Goal: Task Accomplishment & Management: Use online tool/utility

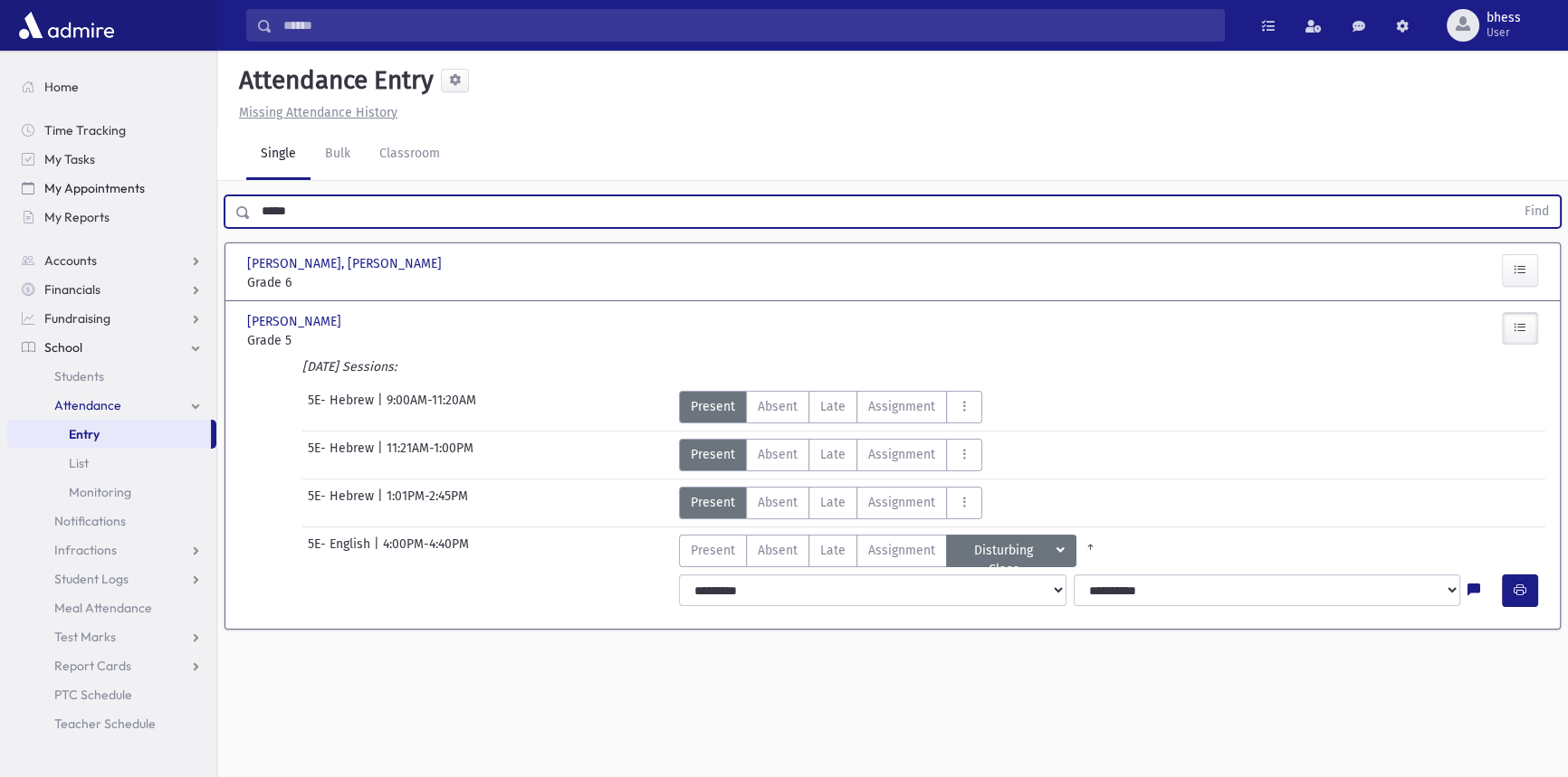
drag, startPoint x: 339, startPoint y: 211, endPoint x: 196, endPoint y: 186, distance: 145.2
click at [206, 191] on div "Search Results All Accounts" at bounding box center [784, 409] width 1568 height 818
click at [1514, 196] on button "Find" at bounding box center [1537, 211] width 47 height 31
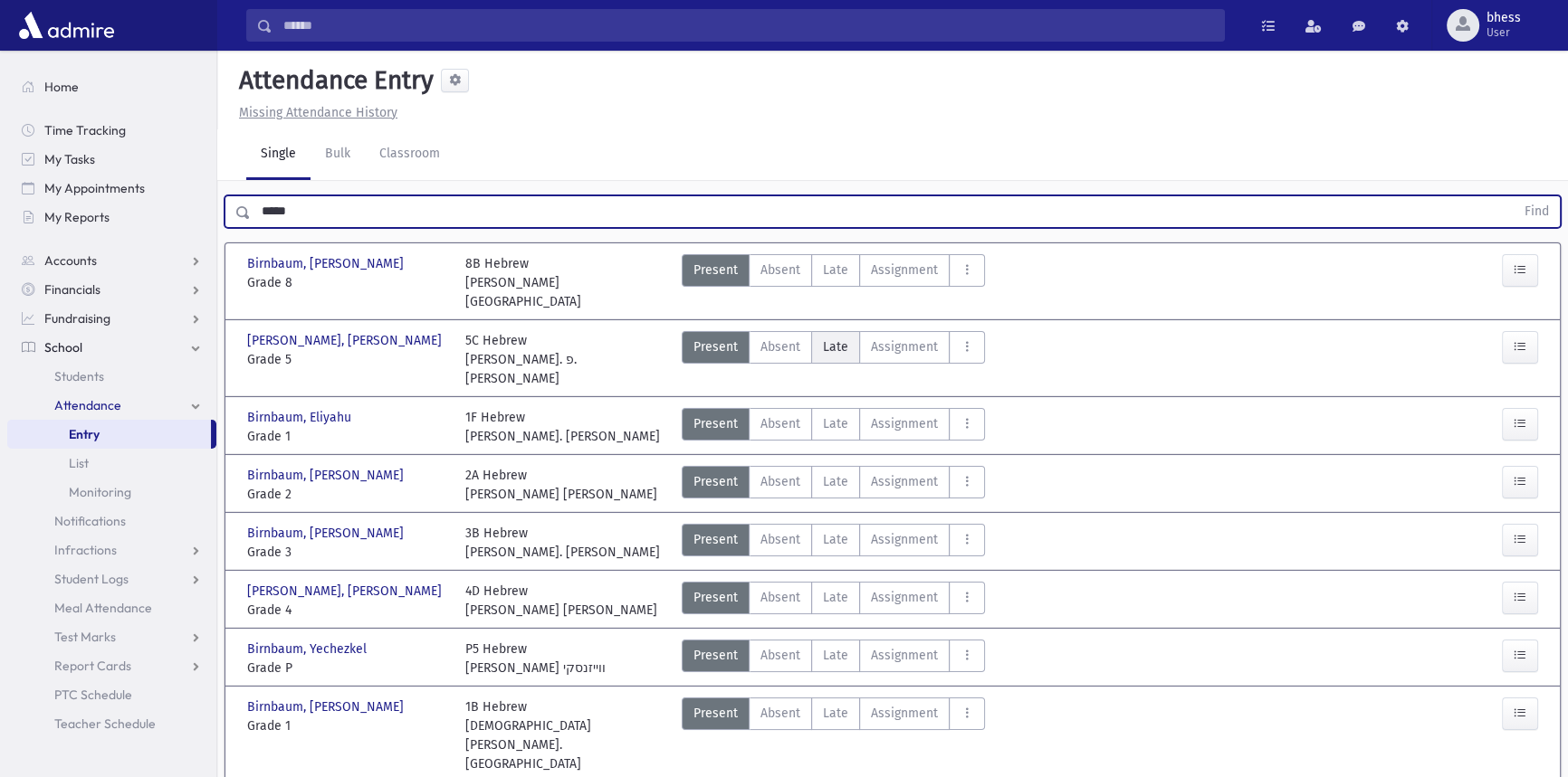
click at [818, 331] on label "Late Late" at bounding box center [835, 347] width 49 height 33
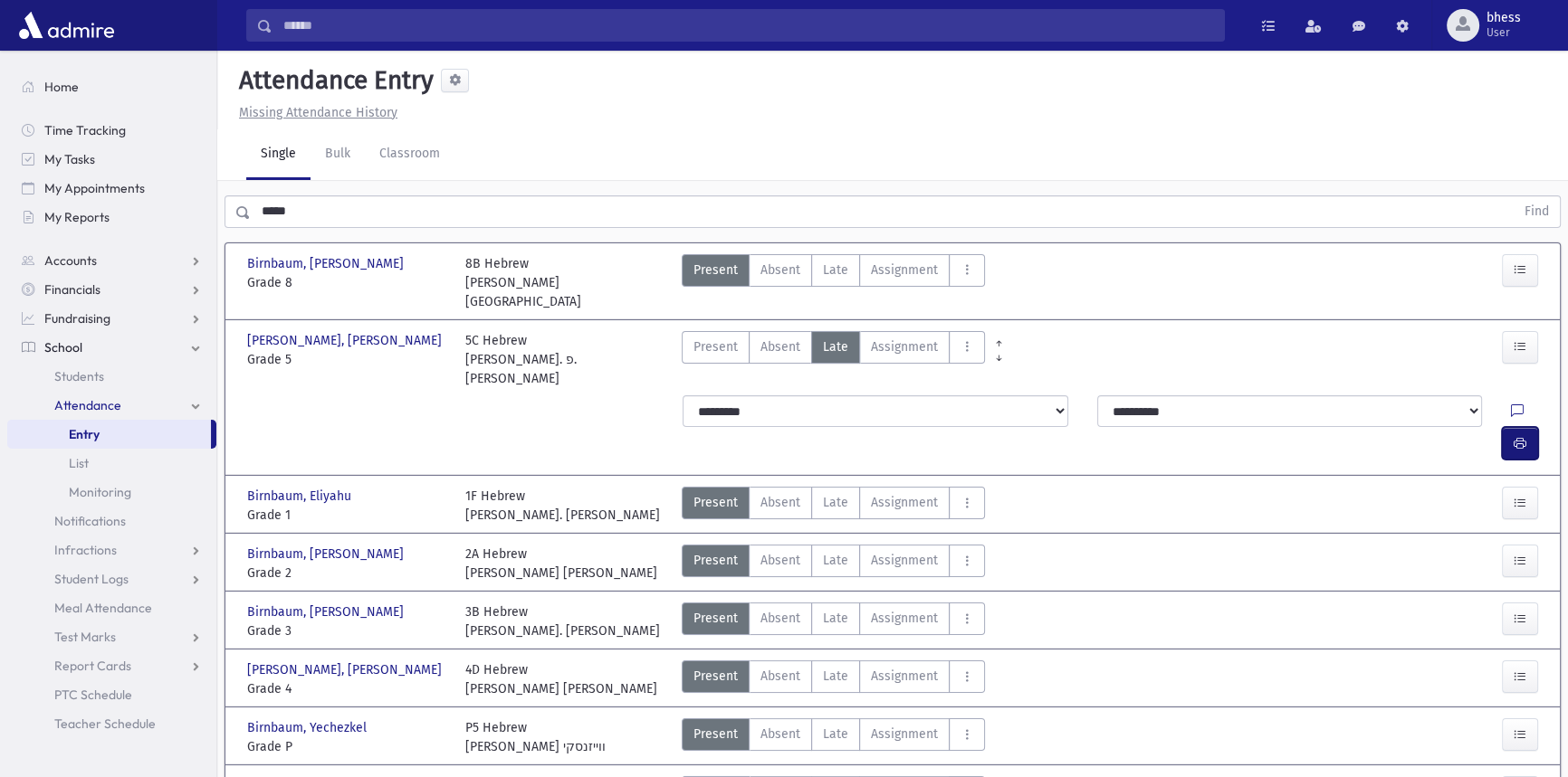
click at [1521, 436] on icon "button" at bounding box center [1521, 443] width 13 height 16
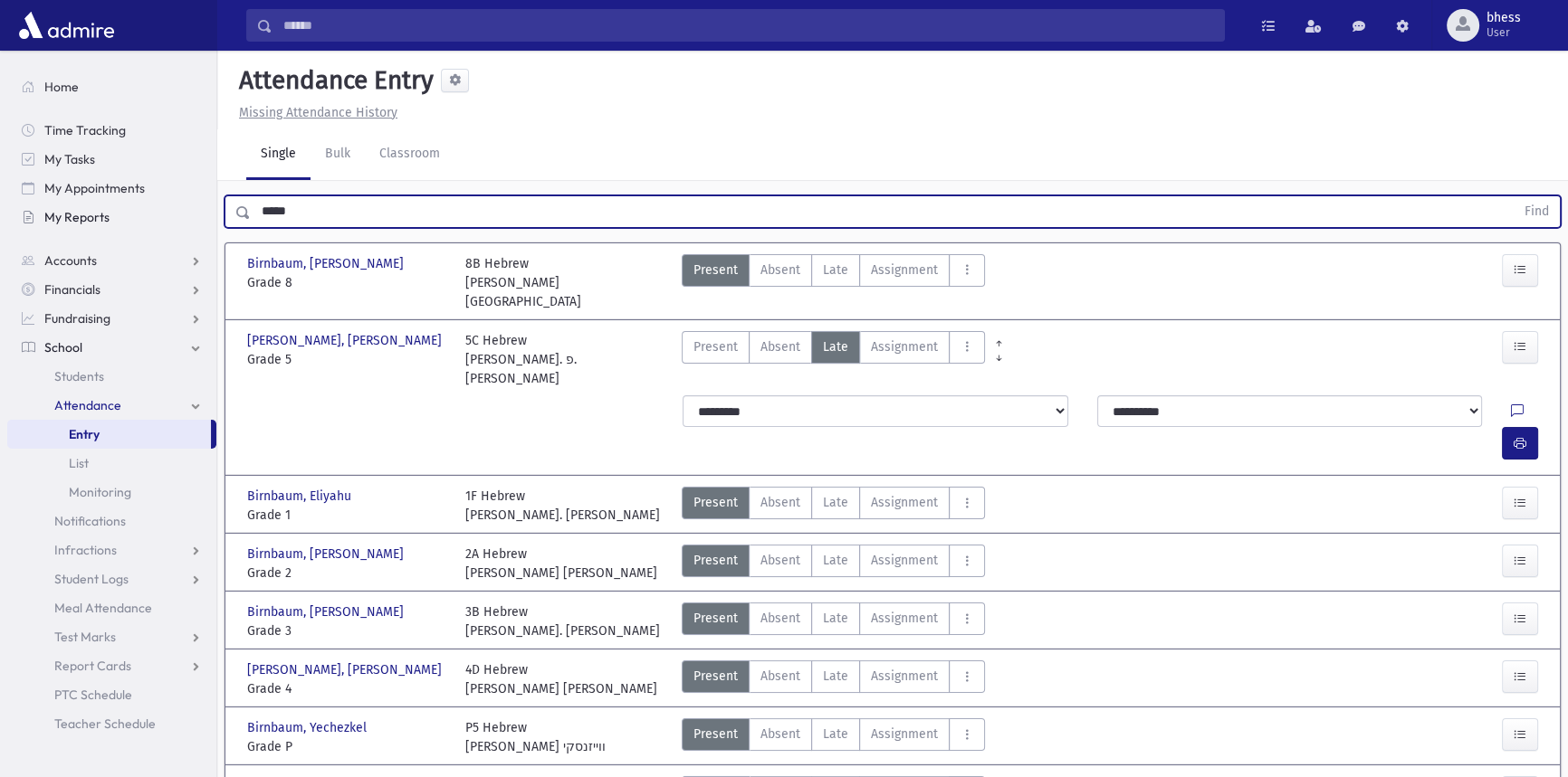
drag, startPoint x: 314, startPoint y: 217, endPoint x: 207, endPoint y: 211, distance: 107.2
click at [207, 211] on div "Search Results All Accounts" at bounding box center [784, 521] width 1568 height 1043
click at [1514, 196] on button "Find" at bounding box center [1537, 211] width 47 height 31
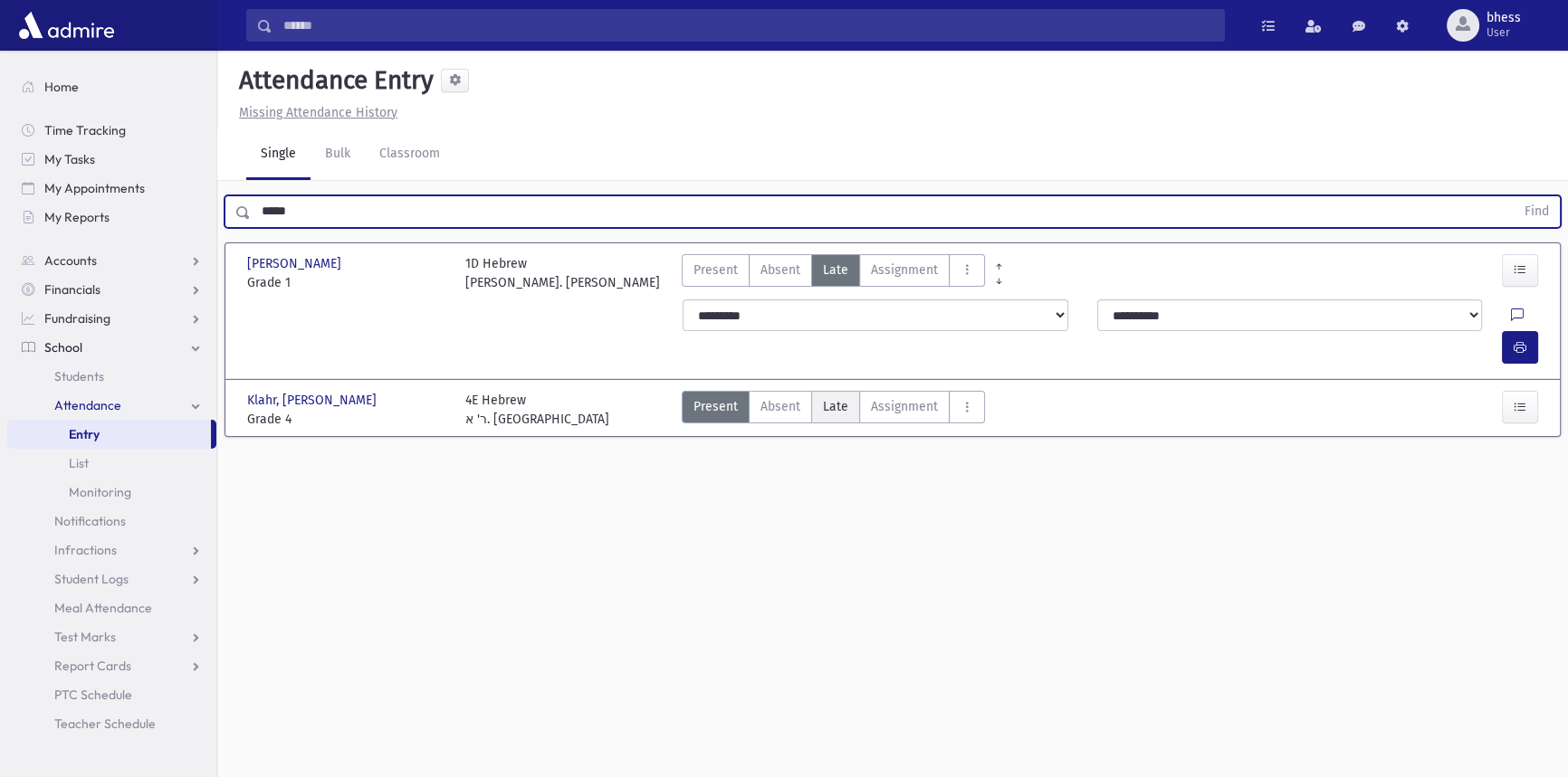
click at [847, 391] on label "Late Late" at bounding box center [835, 407] width 49 height 33
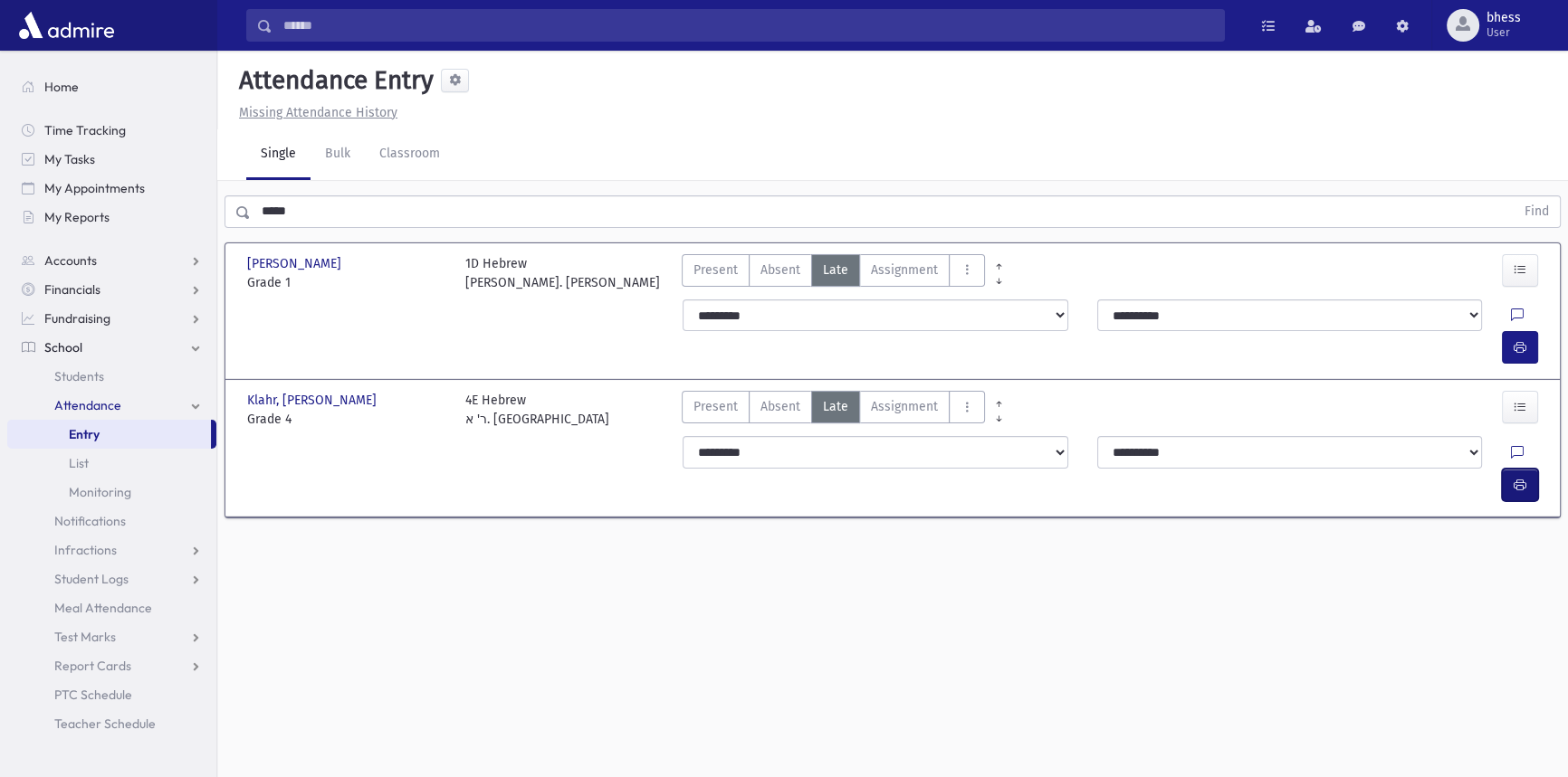
click at [1533, 468] on button "button" at bounding box center [1520, 484] width 36 height 33
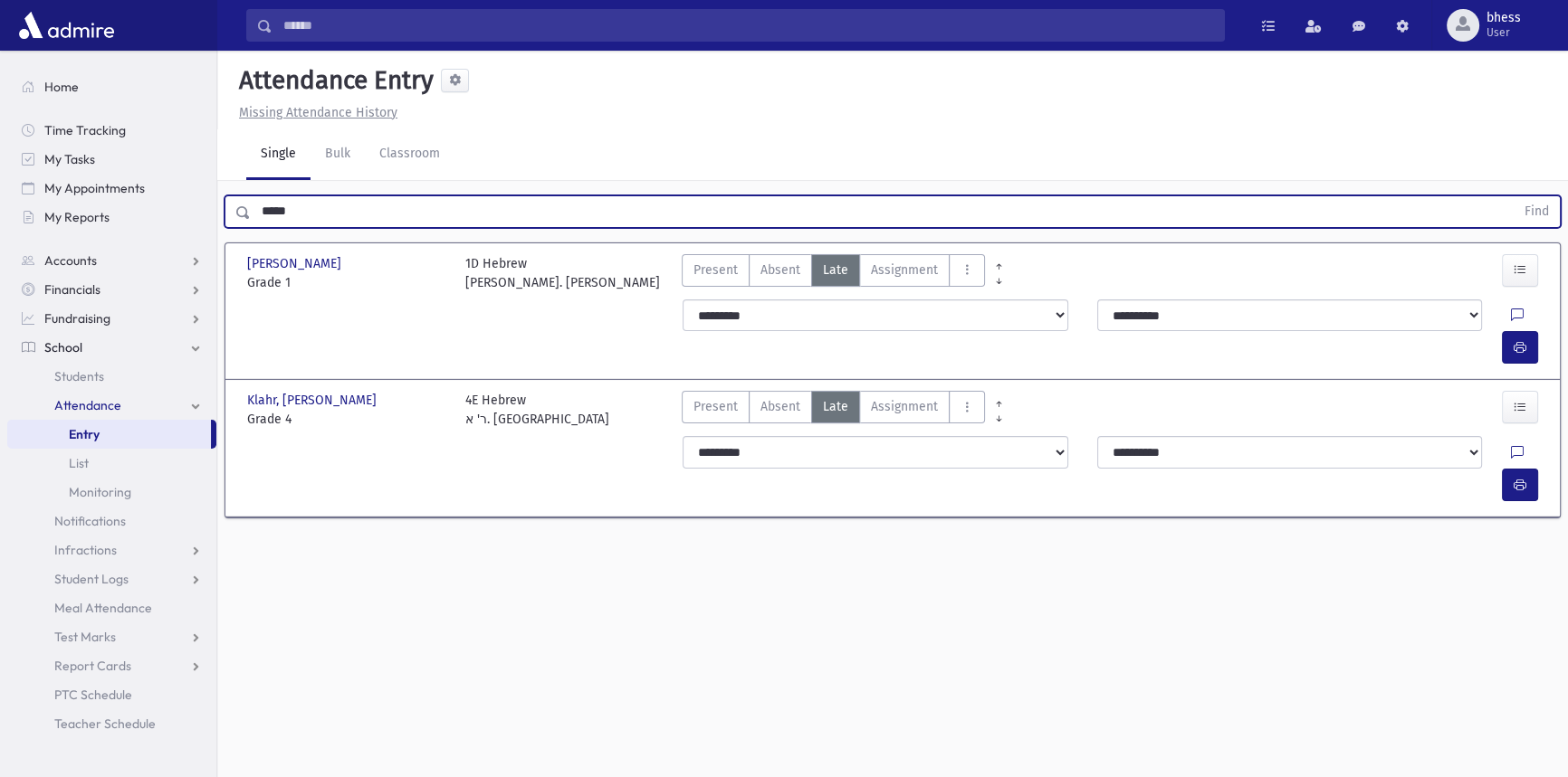
drag, startPoint x: 309, startPoint y: 204, endPoint x: 252, endPoint y: 203, distance: 57.0
click at [252, 203] on input "*****" at bounding box center [883, 211] width 1264 height 33
click at [1514, 196] on button "Find" at bounding box center [1537, 211] width 47 height 31
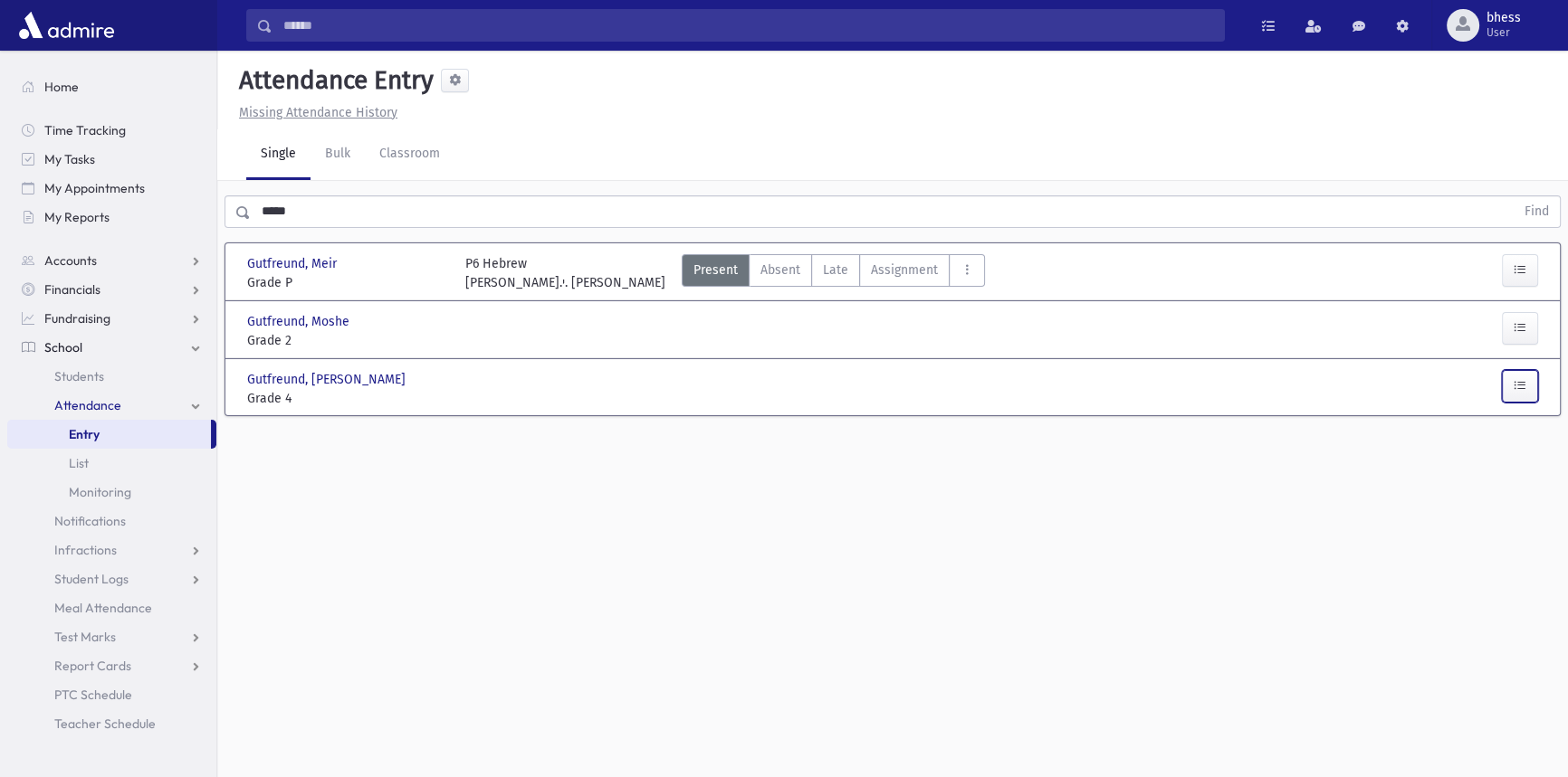
click at [1515, 370] on button "button" at bounding box center [1520, 386] width 36 height 33
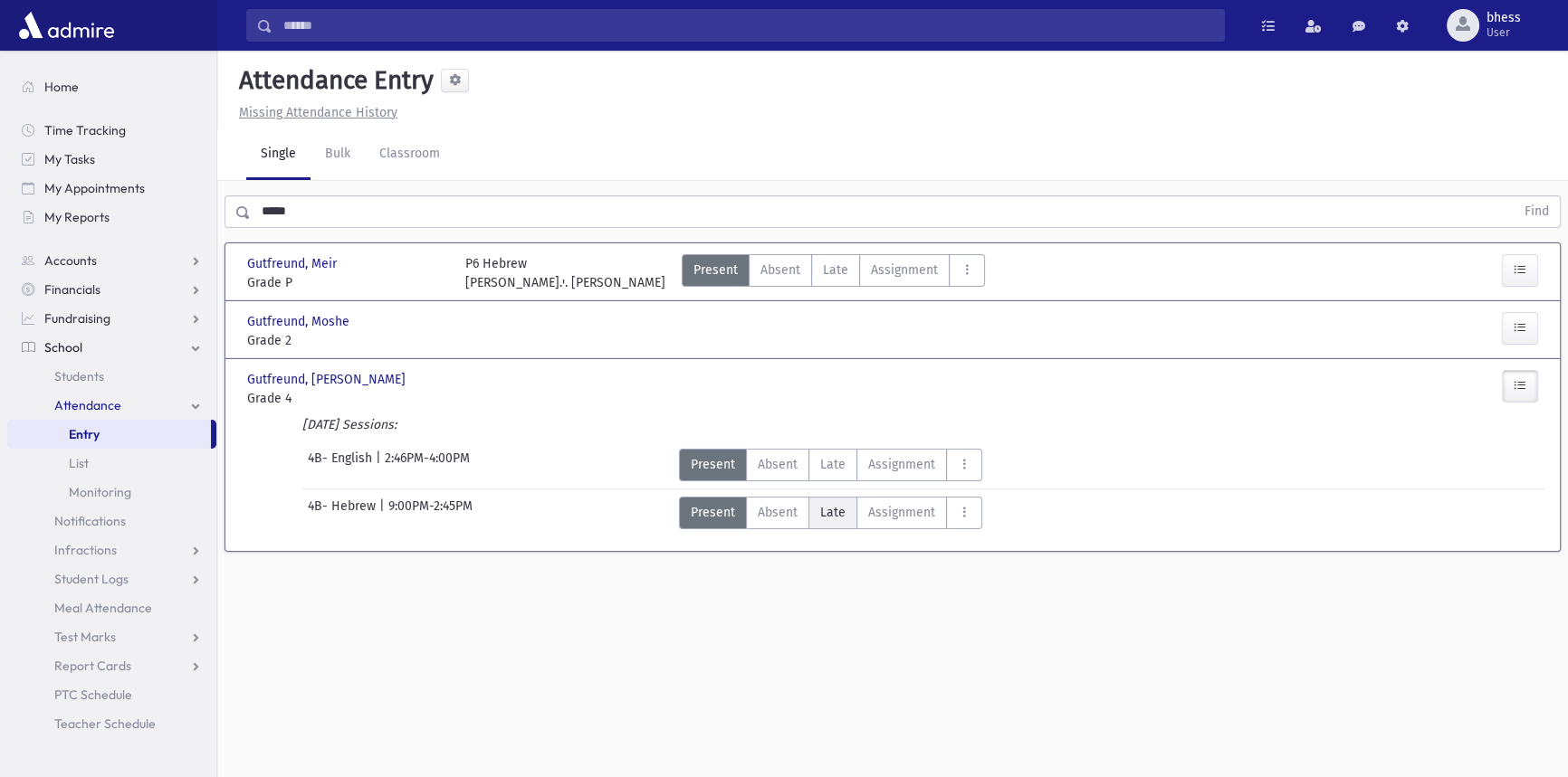
click at [842, 507] on span "Late" at bounding box center [832, 512] width 25 height 19
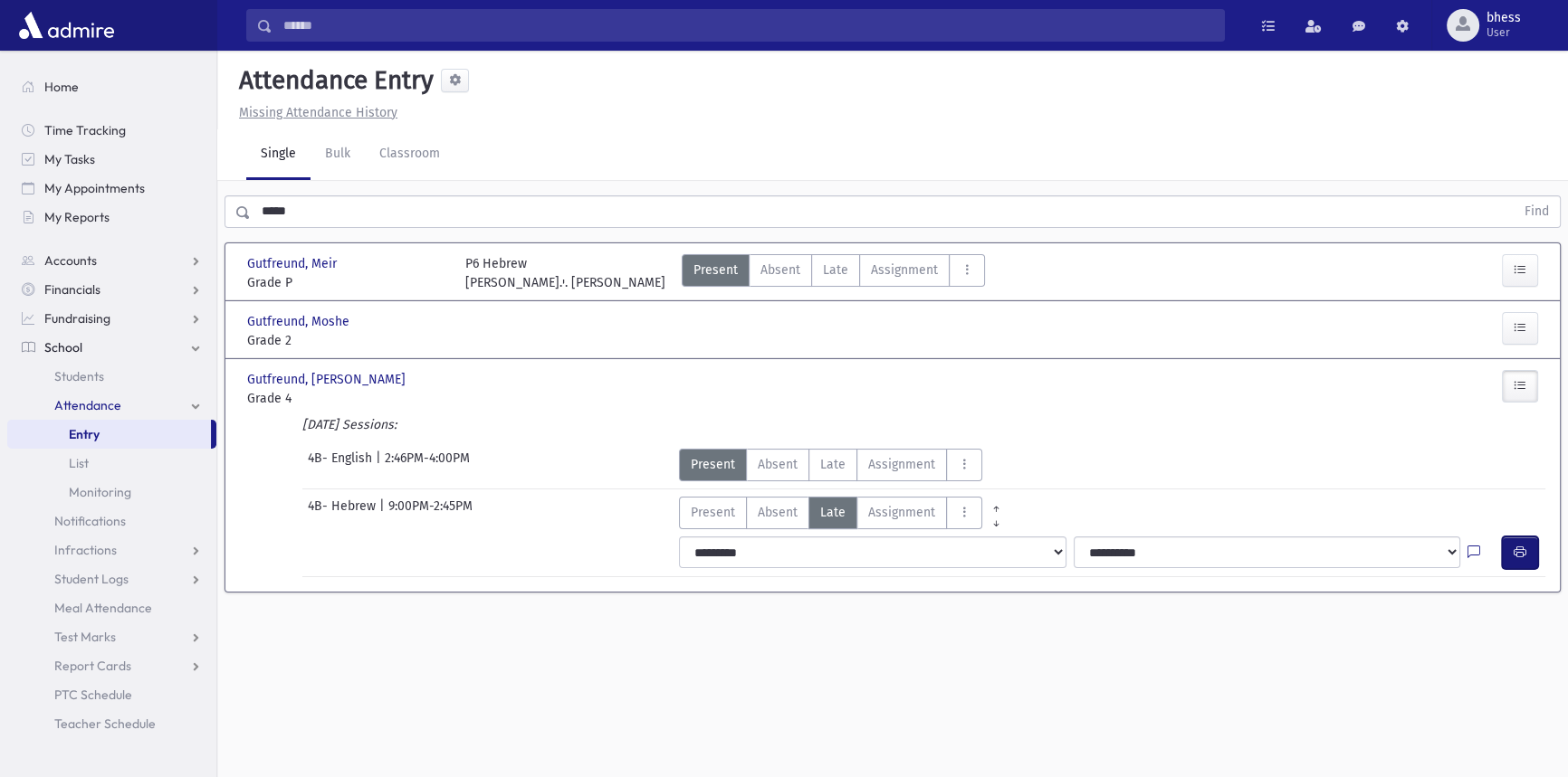
click at [1521, 557] on icon "button" at bounding box center [1521, 552] width 13 height 16
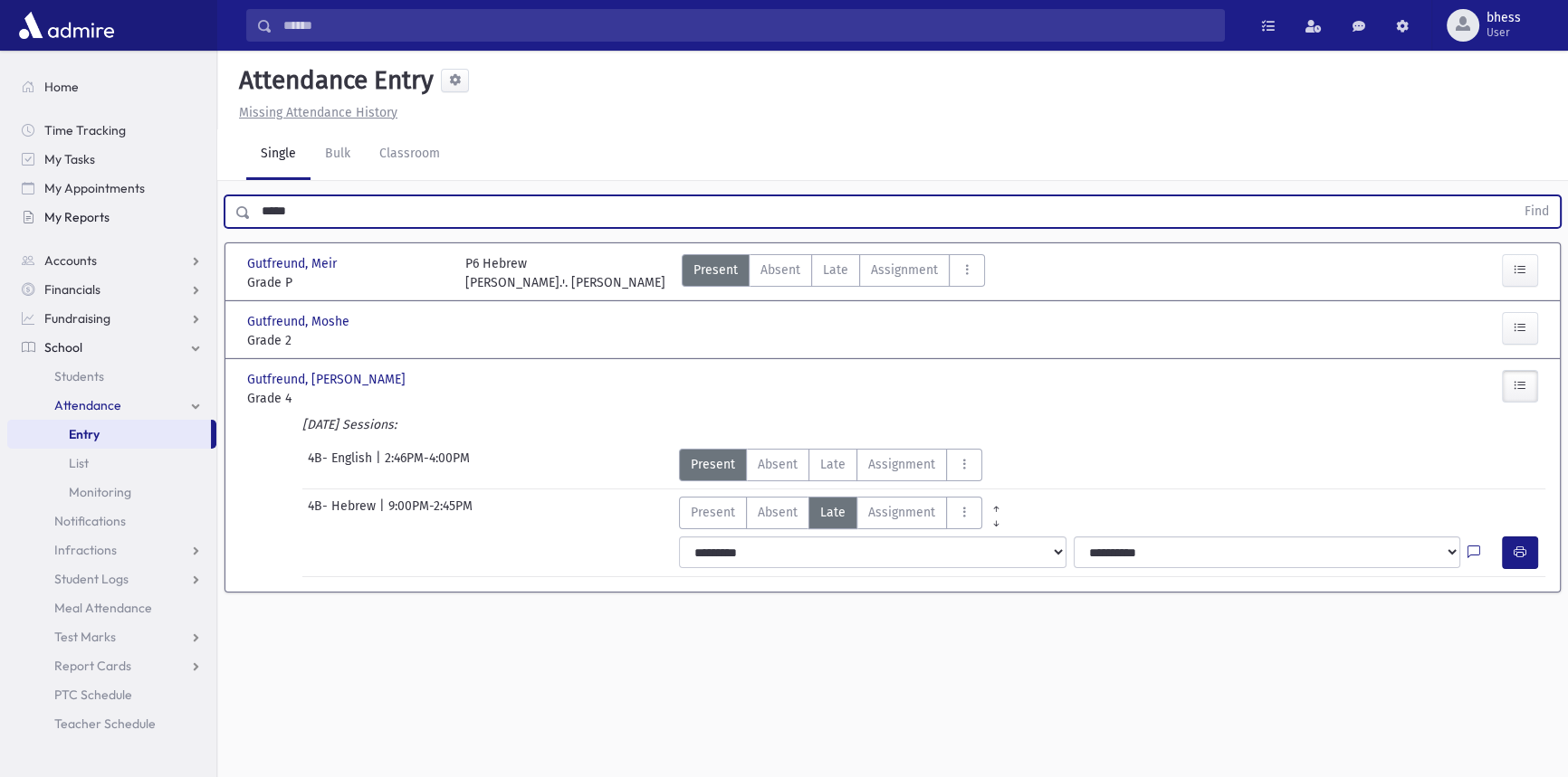
drag, startPoint x: 296, startPoint y: 201, endPoint x: 206, endPoint y: 206, distance: 90.1
click at [206, 206] on div "Search Results All Accounts" at bounding box center [784, 409] width 1568 height 818
click at [1514, 196] on button "Find" at bounding box center [1537, 211] width 47 height 31
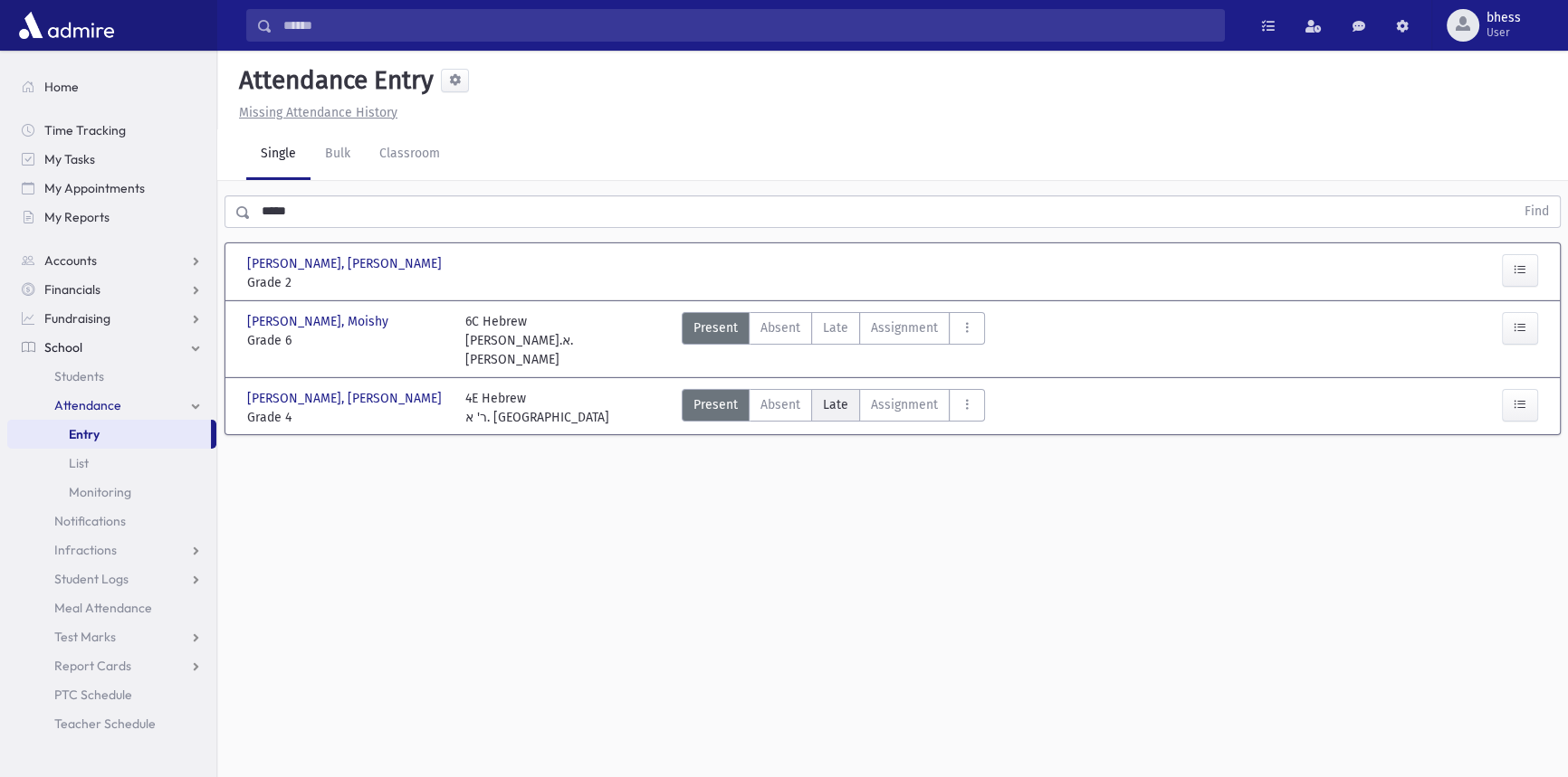
click at [837, 395] on span "Late" at bounding box center [835, 404] width 25 height 19
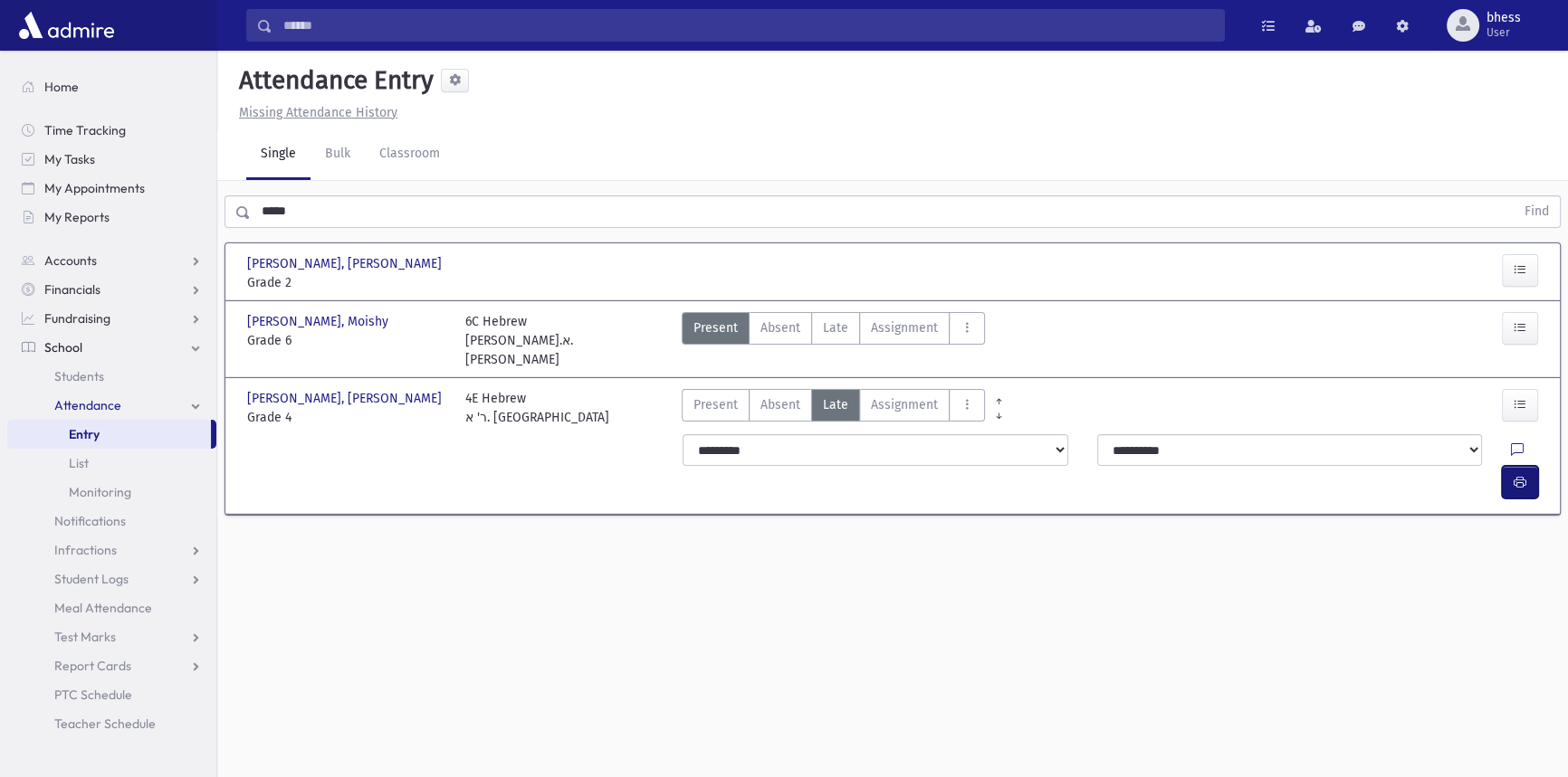
click at [1508, 466] on button "button" at bounding box center [1520, 481] width 36 height 33
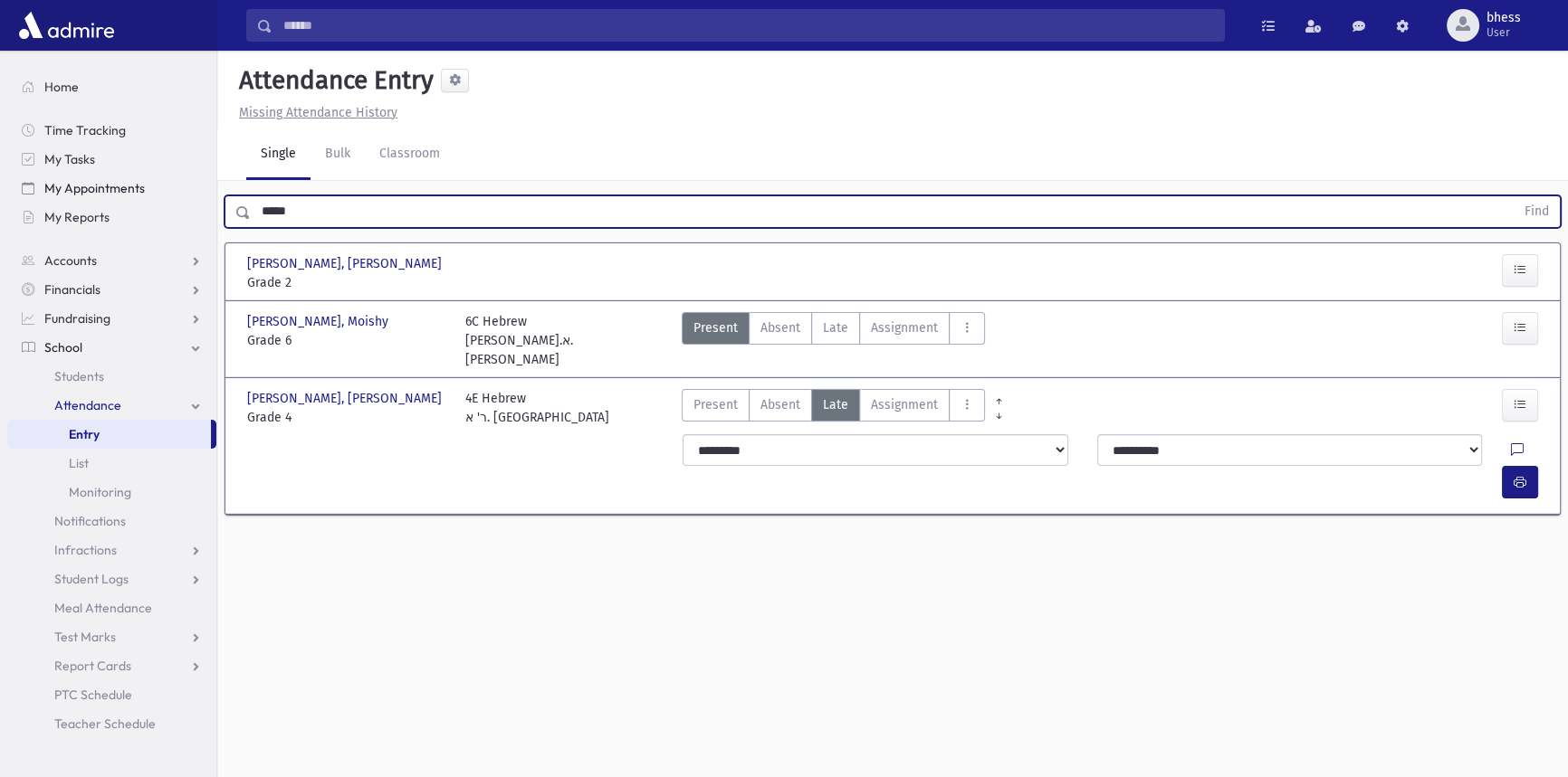
drag, startPoint x: 362, startPoint y: 196, endPoint x: 207, endPoint y: 181, distance: 155.7
click at [207, 181] on div "Search Results All Accounts" at bounding box center [784, 409] width 1568 height 818
click at [1514, 196] on button "Find" at bounding box center [1537, 211] width 47 height 31
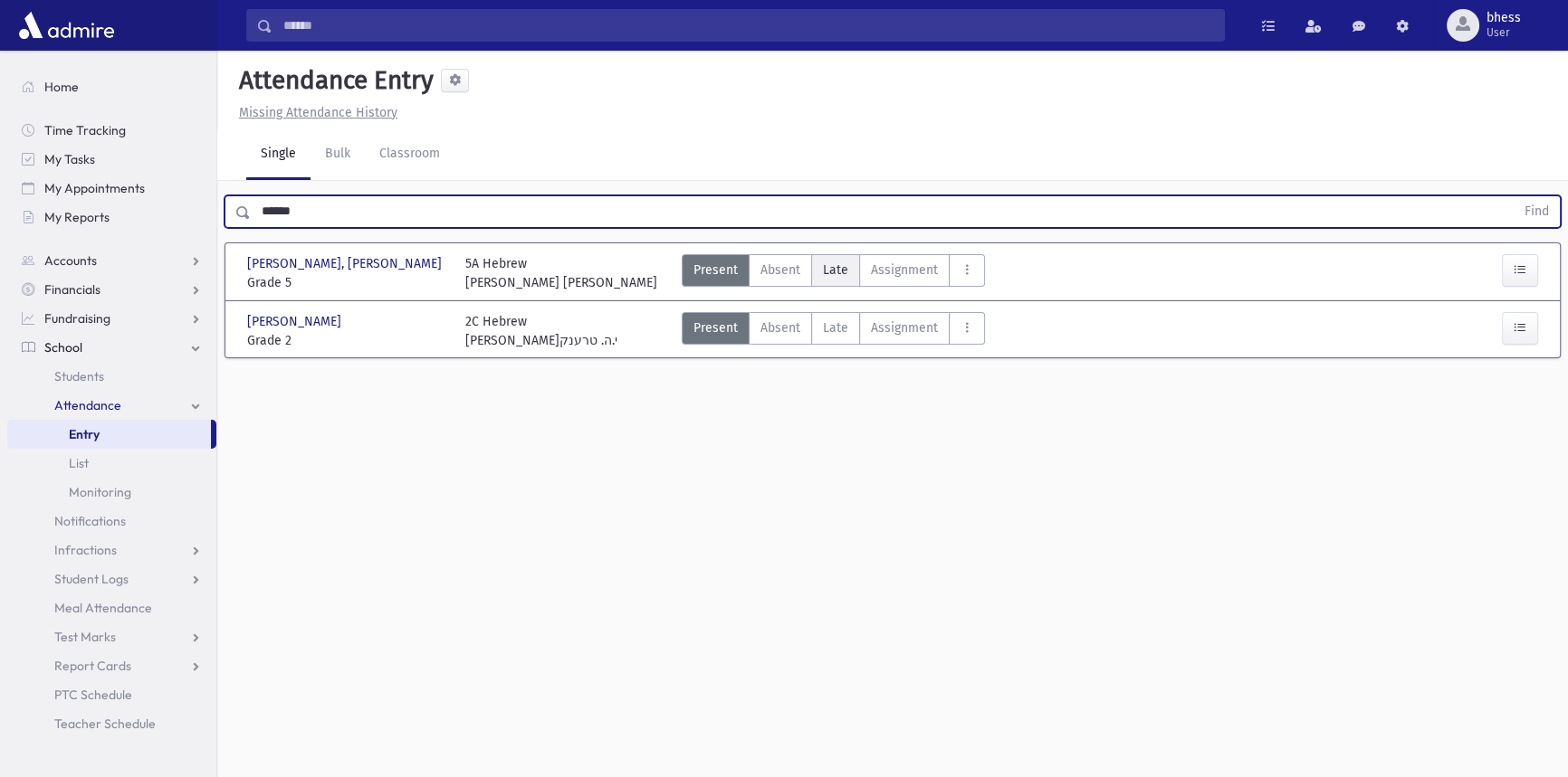
click at [832, 264] on span "Late" at bounding box center [835, 270] width 25 height 19
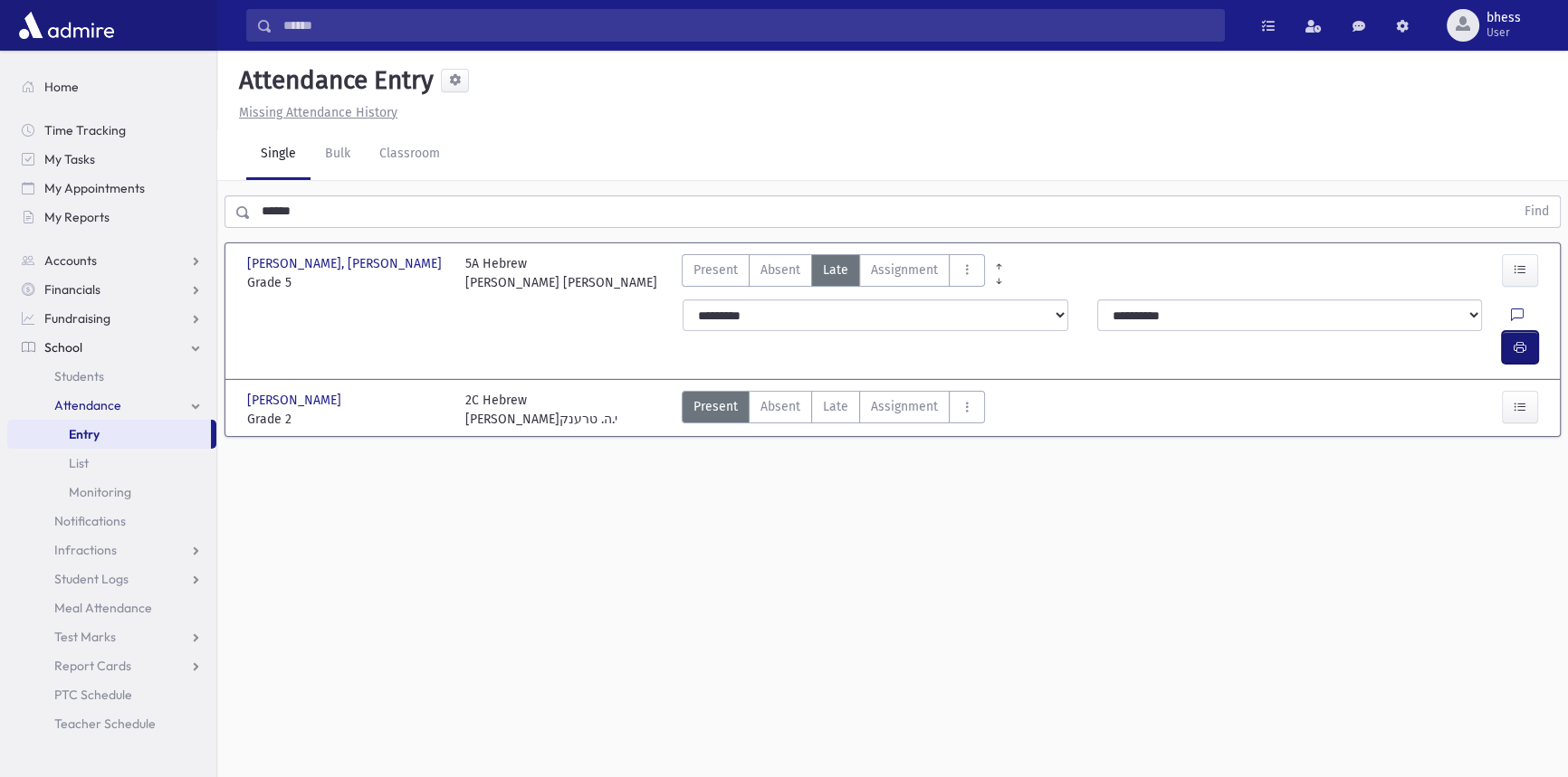
click at [1532, 331] on button "button" at bounding box center [1520, 347] width 36 height 33
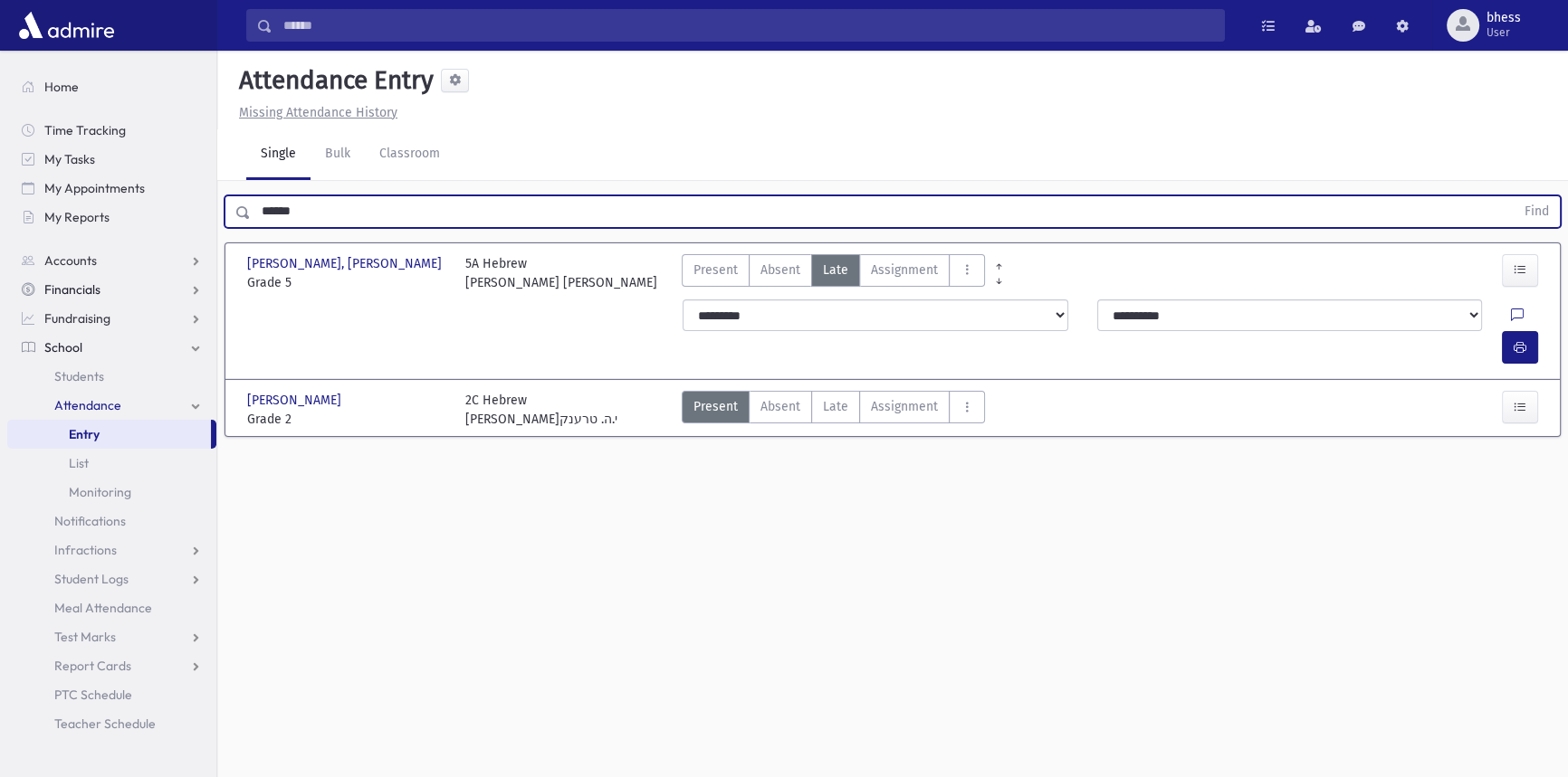
drag, startPoint x: 320, startPoint y: 214, endPoint x: 127, endPoint y: 278, distance: 203.3
click at [314, 215] on input "******" at bounding box center [883, 211] width 1264 height 33
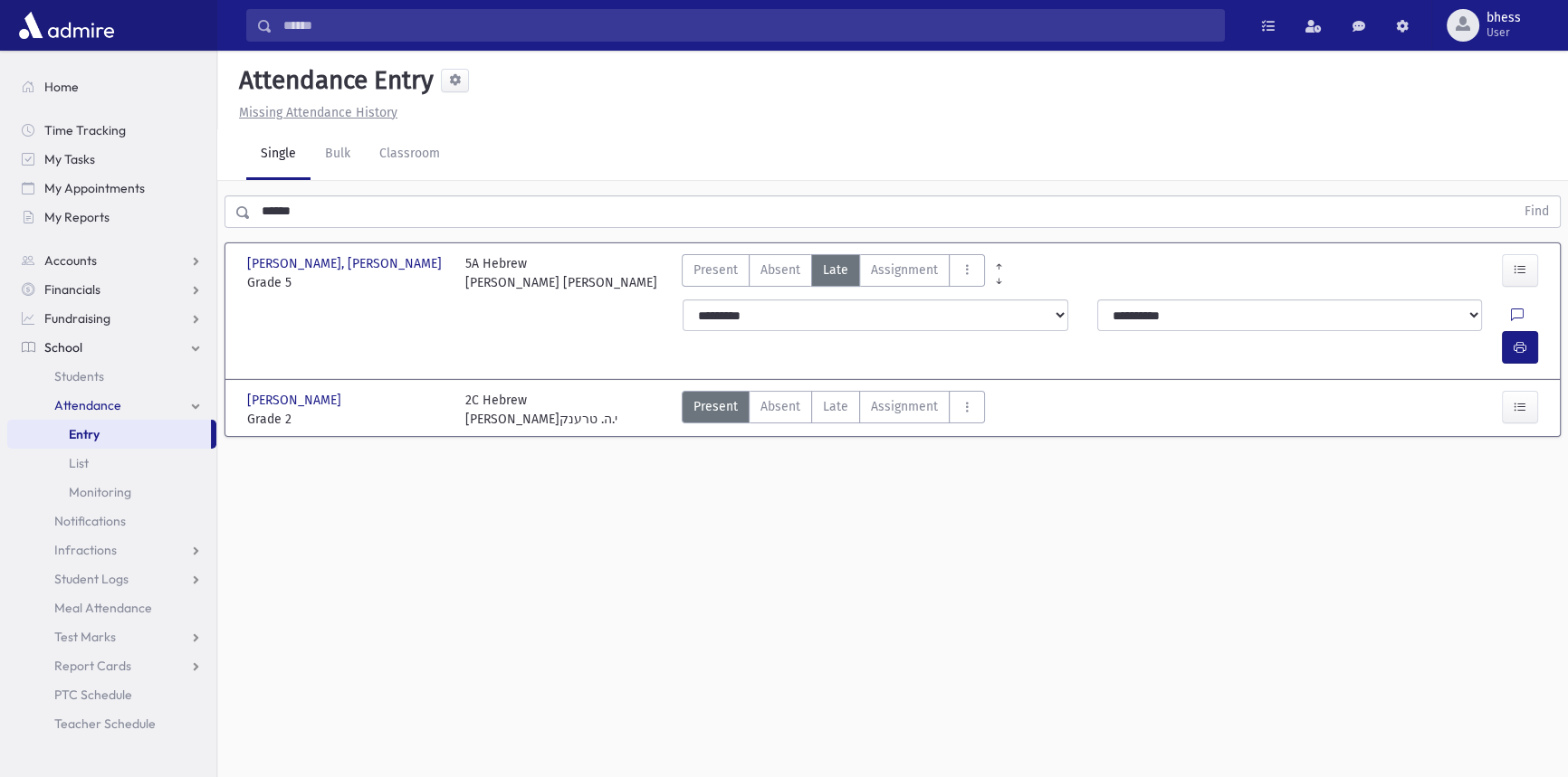
click at [326, 195] on input "******" at bounding box center [883, 211] width 1264 height 33
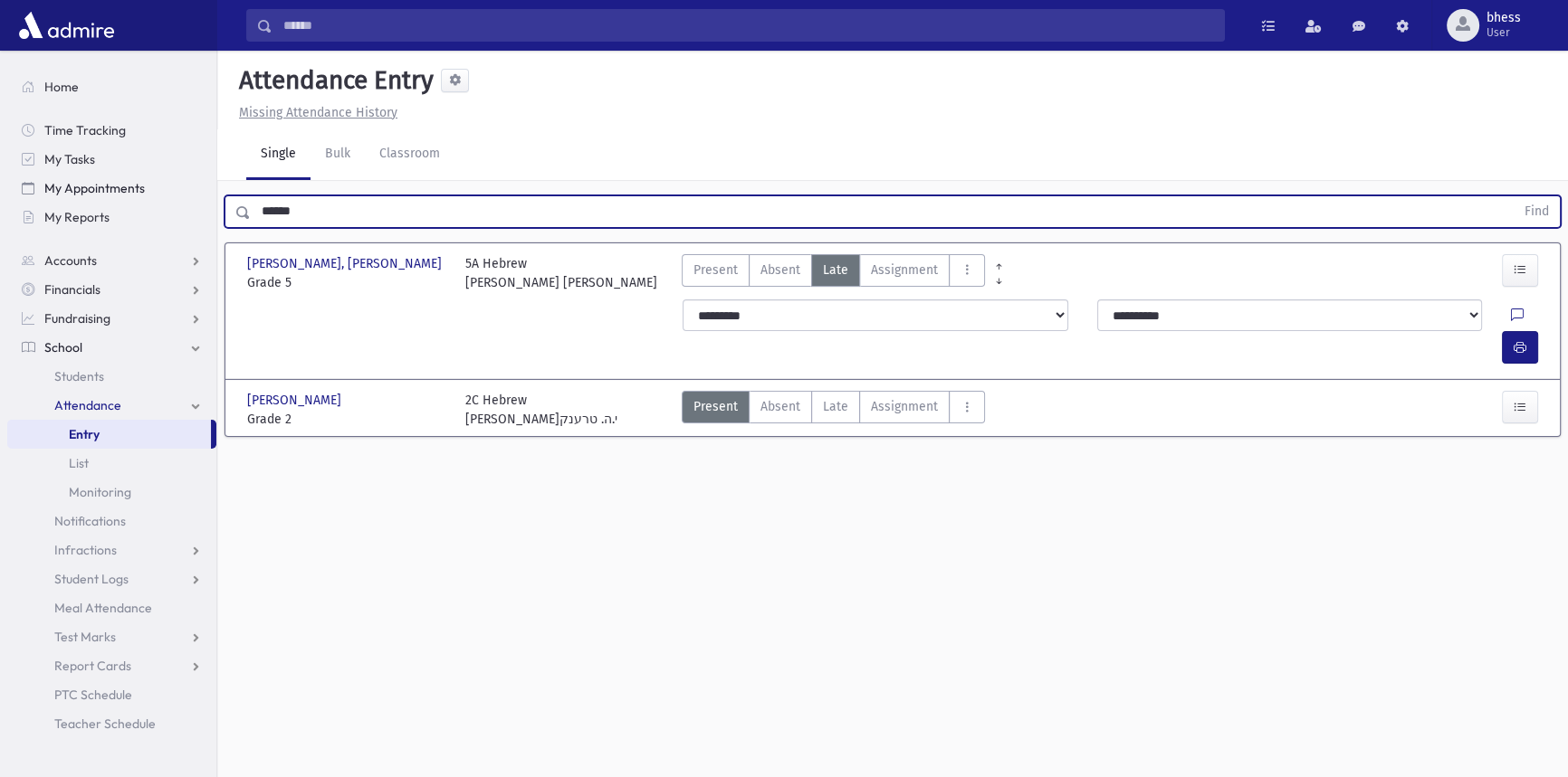
drag, startPoint x: 326, startPoint y: 199, endPoint x: 160, endPoint y: 176, distance: 167.6
click at [165, 181] on div "Search Results All Accounts" at bounding box center [784, 409] width 1568 height 818
click at [1514, 196] on button "Find" at bounding box center [1537, 211] width 47 height 31
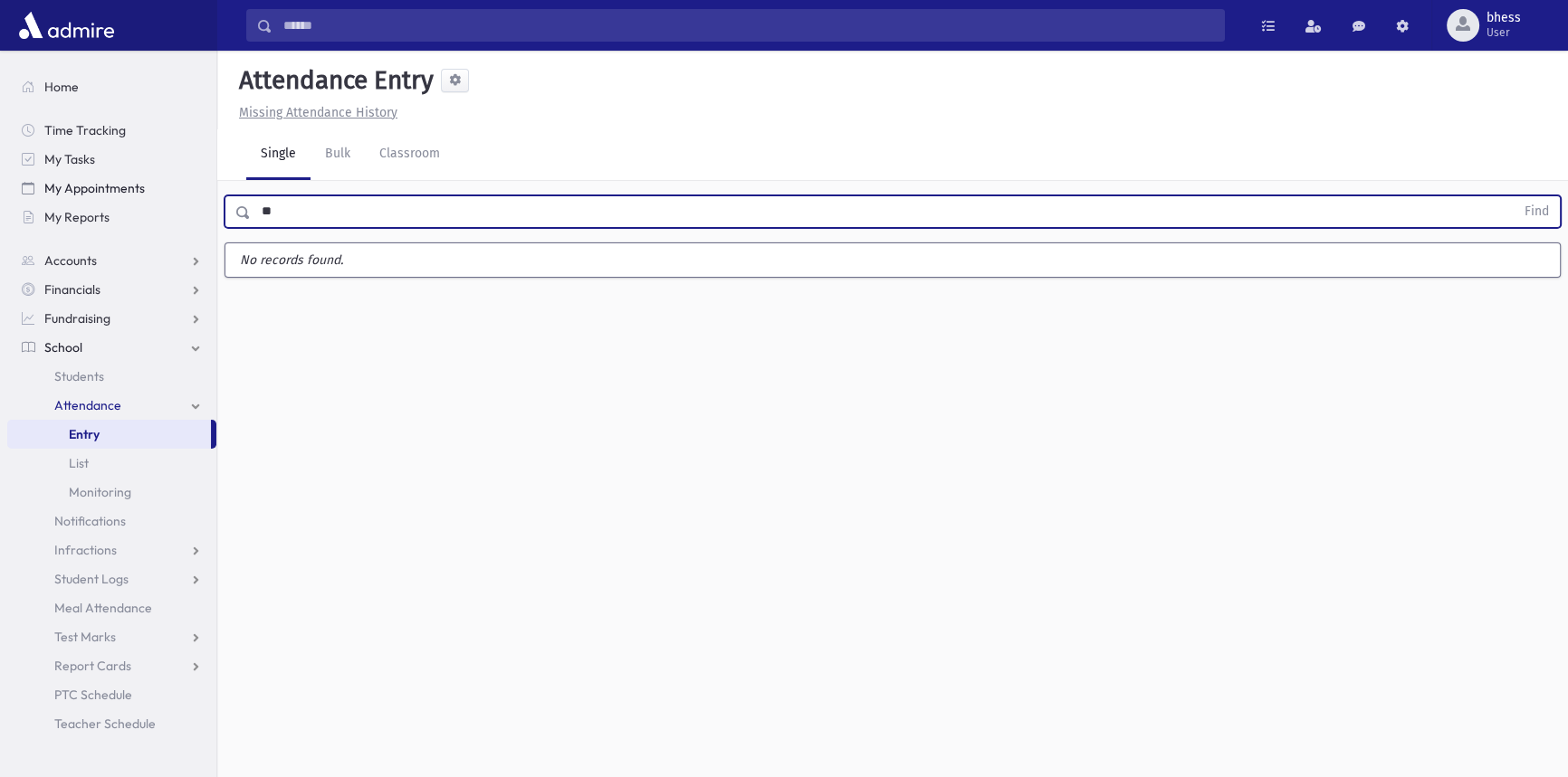
type input "*"
type input "*******"
click at [1514, 196] on button "Find" at bounding box center [1537, 211] width 47 height 31
drag, startPoint x: 310, startPoint y: 201, endPoint x: 238, endPoint y: 204, distance: 72.1
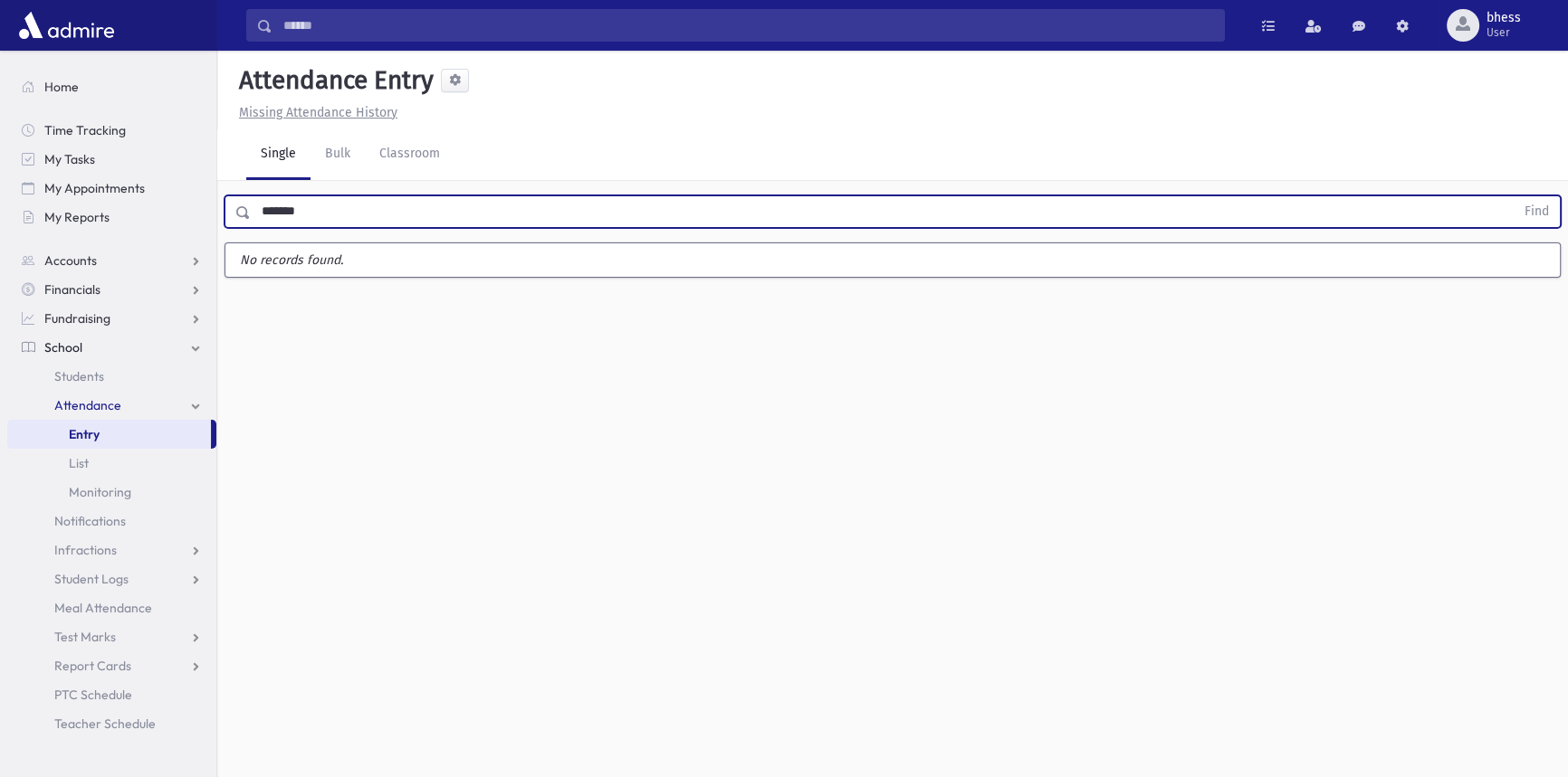
click at [237, 205] on div "******* Find" at bounding box center [892, 211] width 1336 height 33
click at [1514, 196] on button "Find" at bounding box center [1537, 211] width 47 height 31
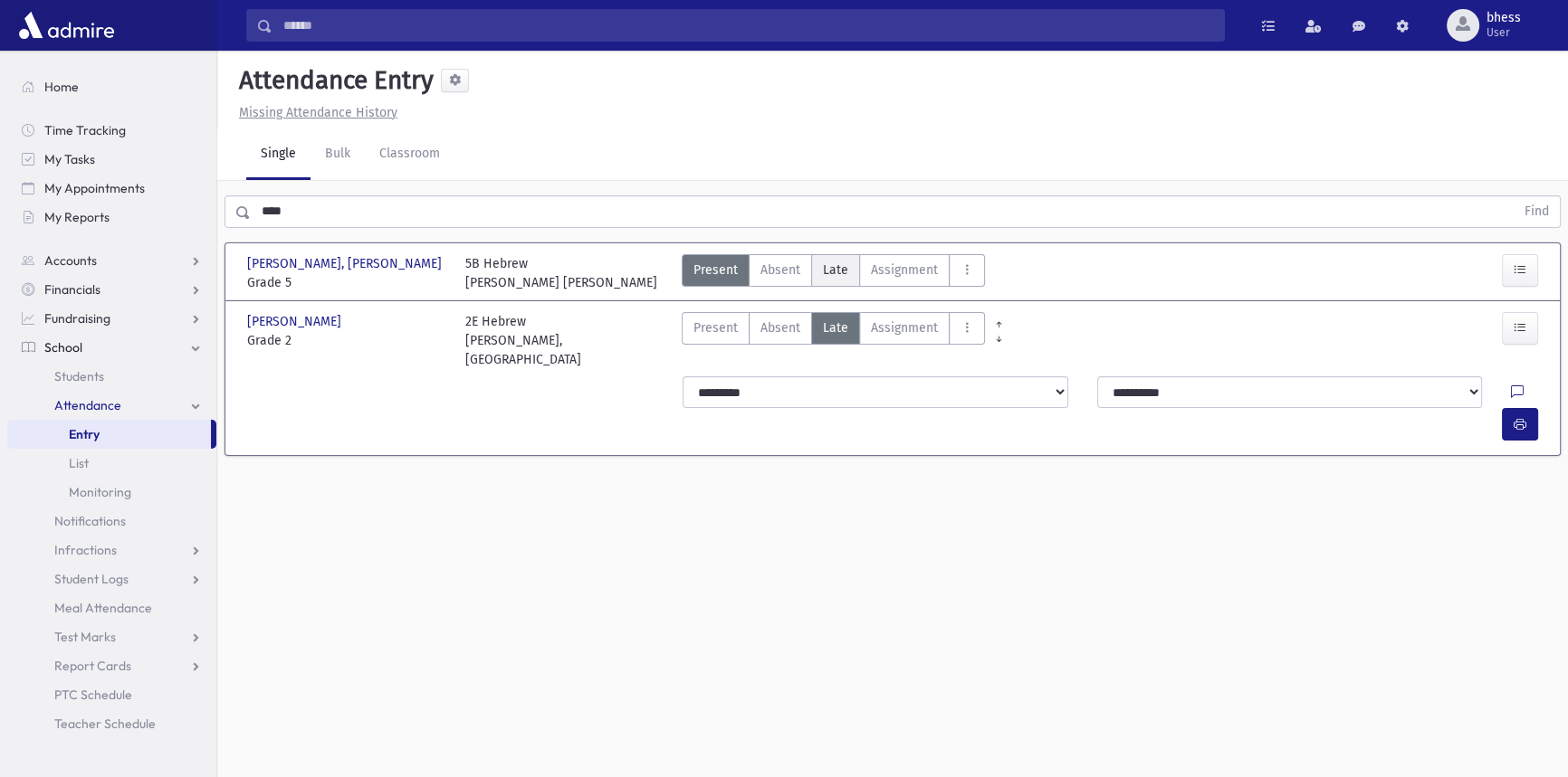
click at [840, 267] on span "Late" at bounding box center [835, 270] width 25 height 19
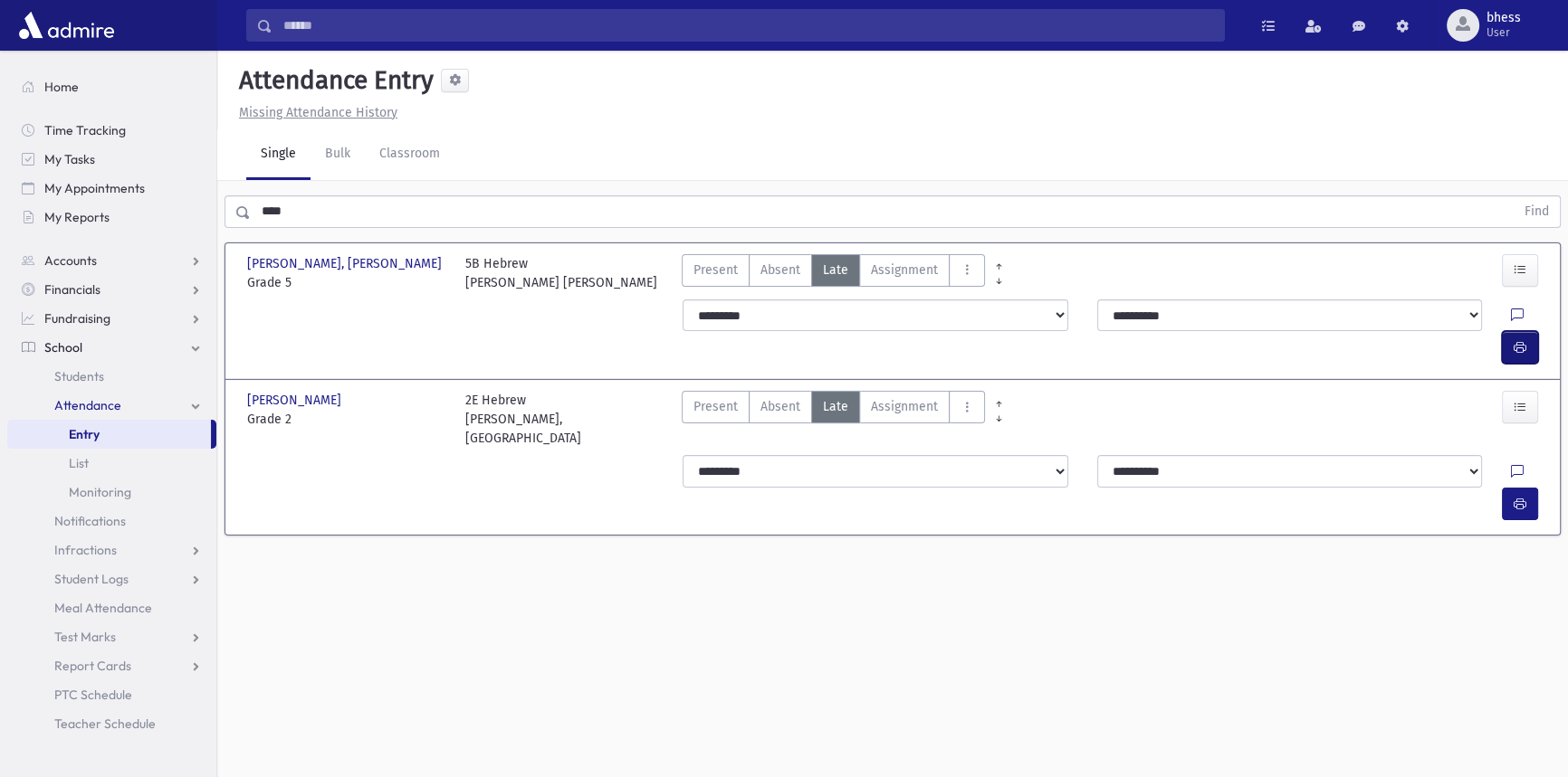
click at [1530, 331] on button "button" at bounding box center [1520, 347] width 36 height 33
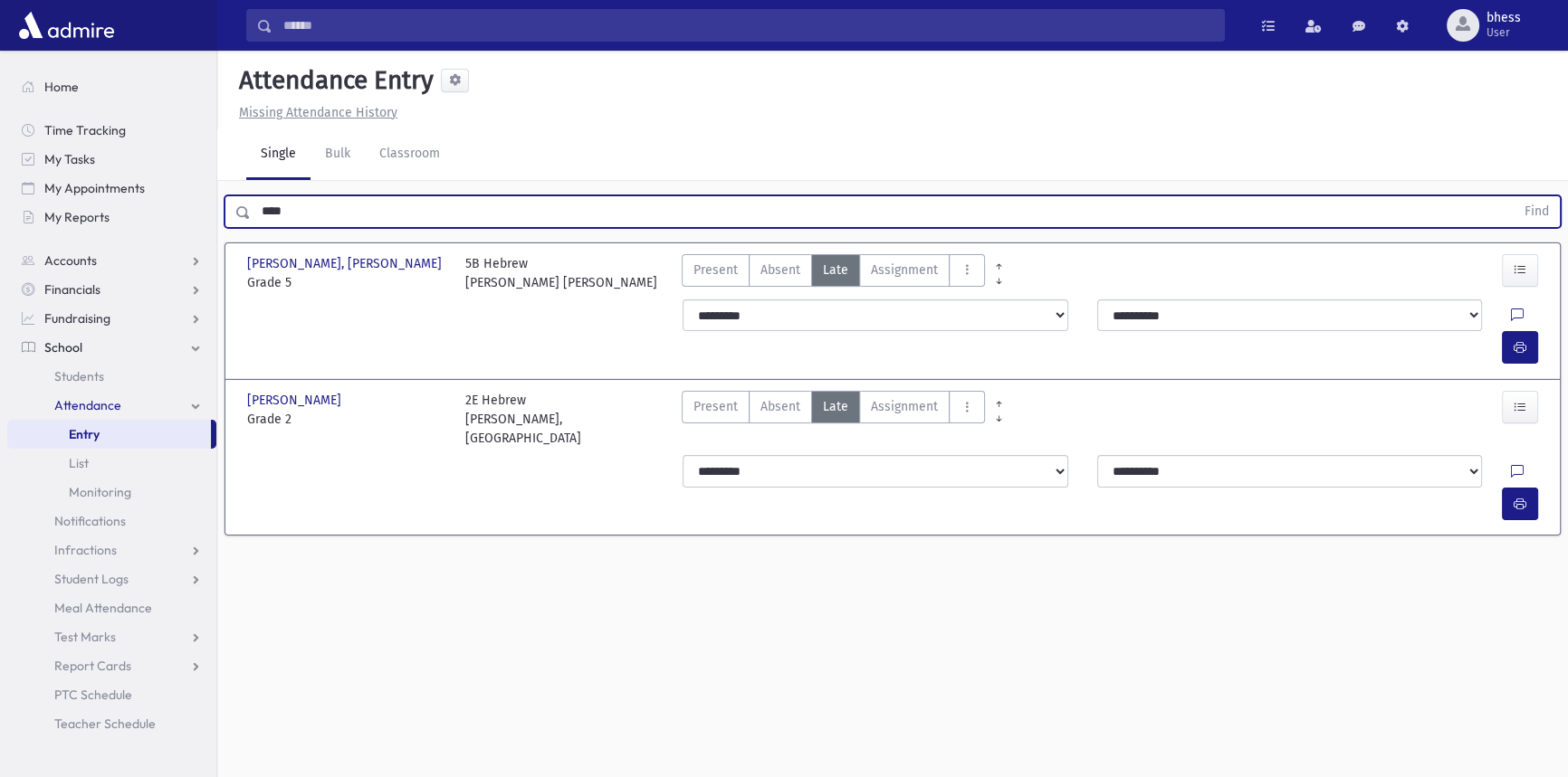
drag, startPoint x: 263, startPoint y: 223, endPoint x: 220, endPoint y: 223, distance: 43.0
click at [220, 223] on div "**** Find" at bounding box center [893, 208] width 1351 height 54
drag, startPoint x: 351, startPoint y: 210, endPoint x: 169, endPoint y: 192, distance: 182.9
click at [225, 217] on div "**** Find" at bounding box center [892, 211] width 1336 height 33
click at [1514, 196] on button "Find" at bounding box center [1537, 211] width 47 height 31
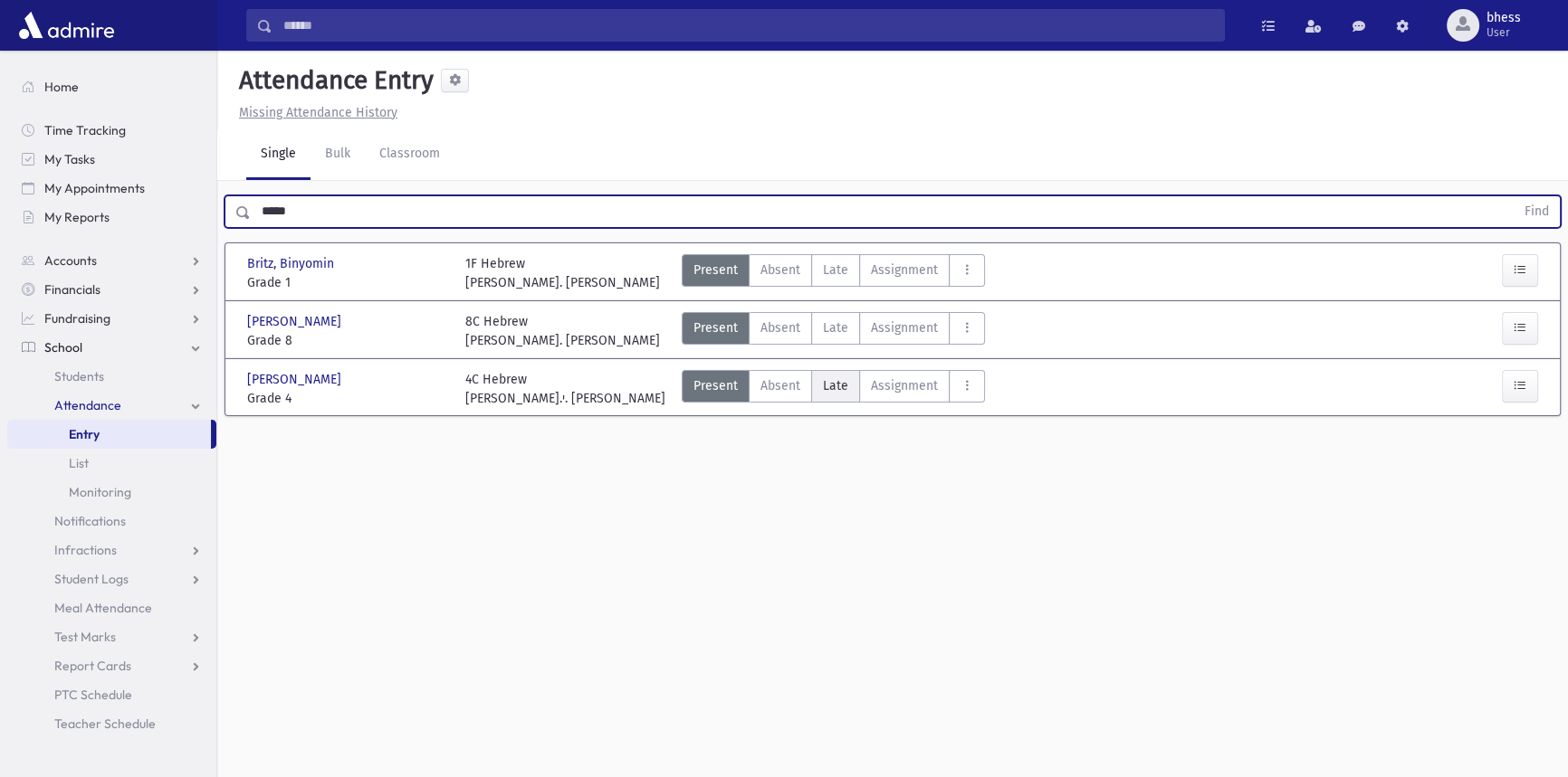
click at [843, 382] on span "Late" at bounding box center [835, 386] width 25 height 19
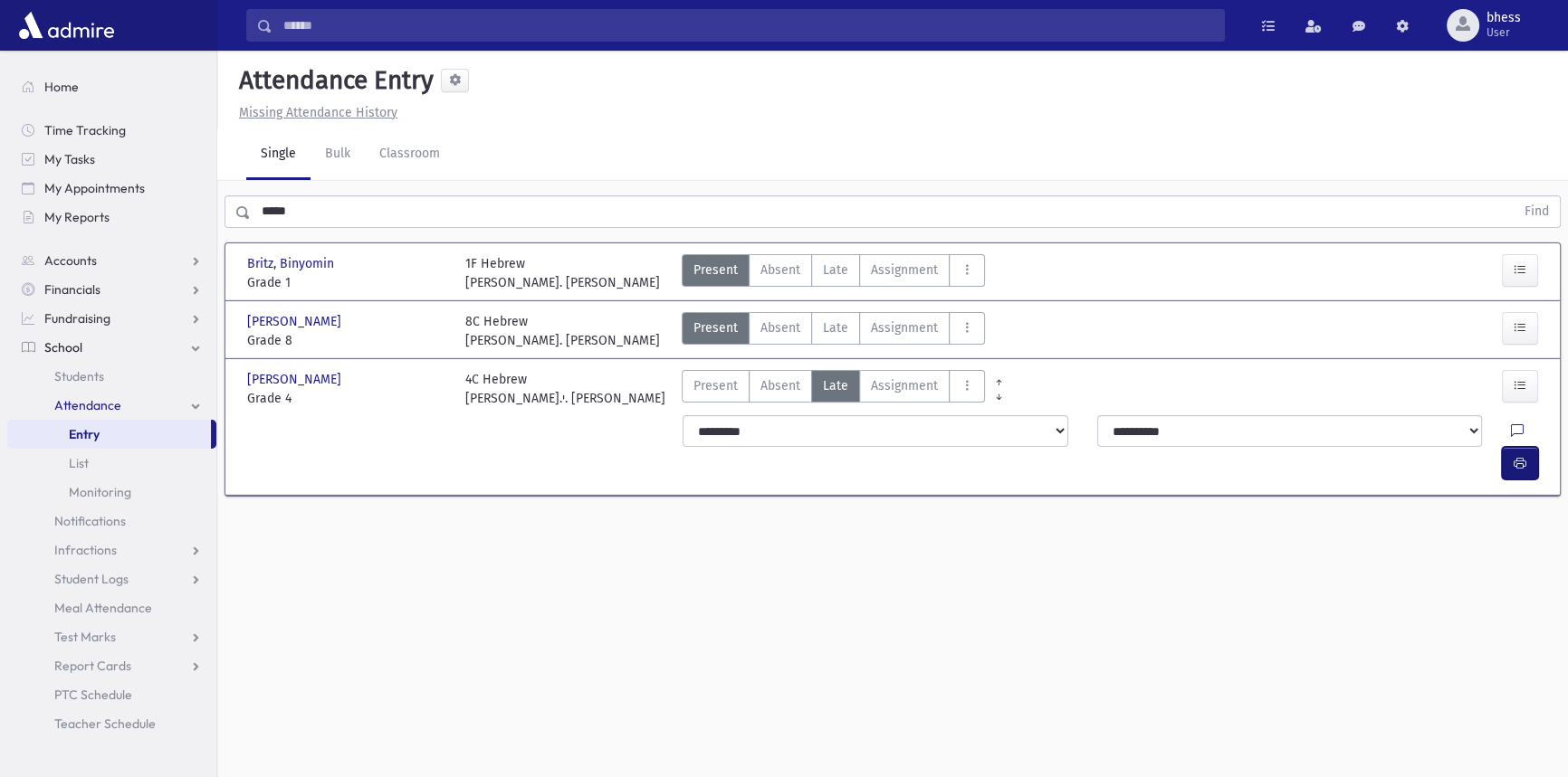
click at [1523, 447] on button "button" at bounding box center [1520, 463] width 36 height 33
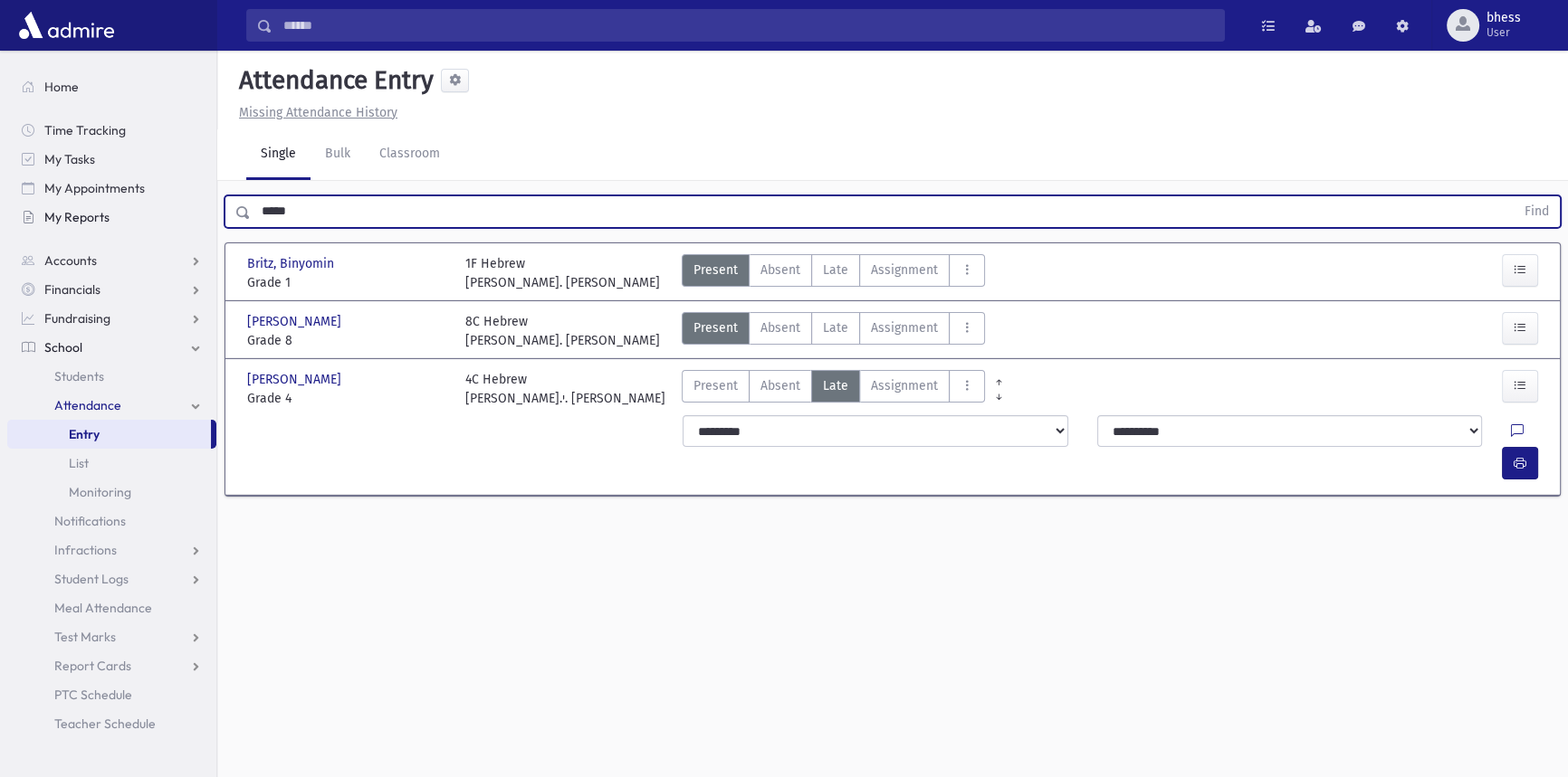
drag, startPoint x: 301, startPoint y: 196, endPoint x: 197, endPoint y: 202, distance: 104.2
click at [197, 202] on div "Search Results All Accounts" at bounding box center [784, 409] width 1568 height 818
click at [1514, 196] on button "Find" at bounding box center [1537, 211] width 47 height 31
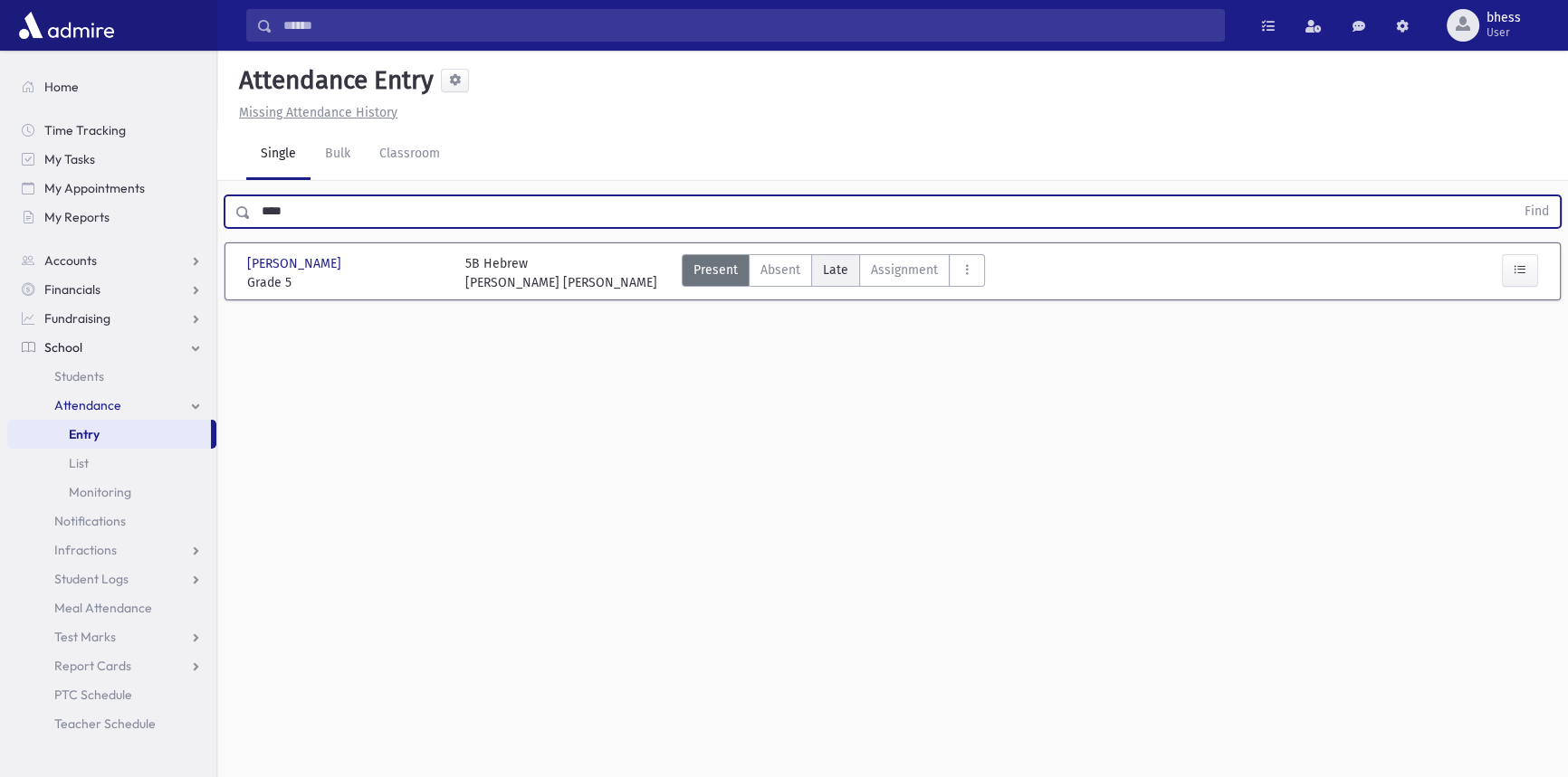
click at [850, 268] on label "Late Late" at bounding box center [835, 270] width 49 height 33
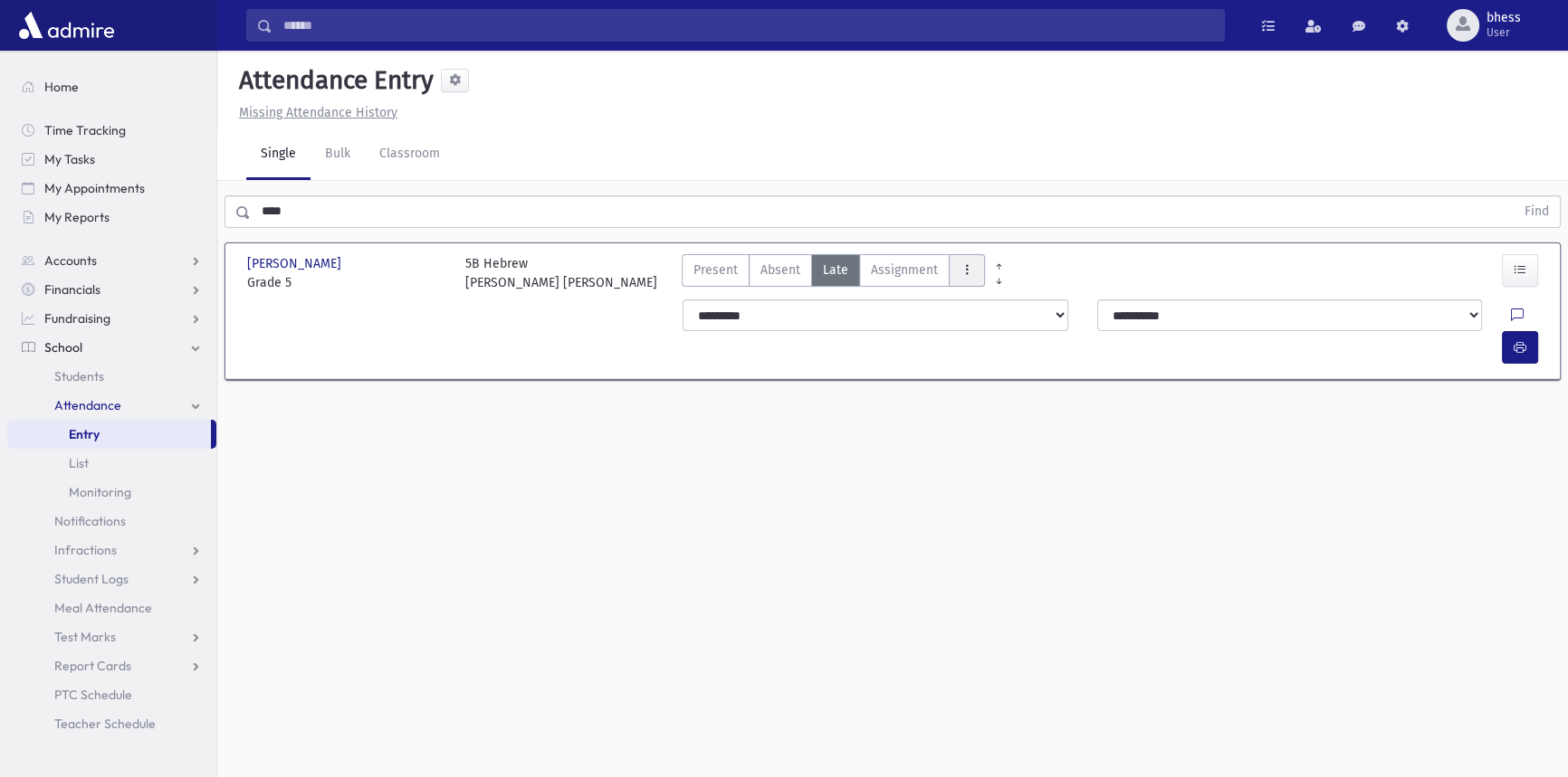
click at [964, 278] on button "AttTypes" at bounding box center [966, 270] width 36 height 33
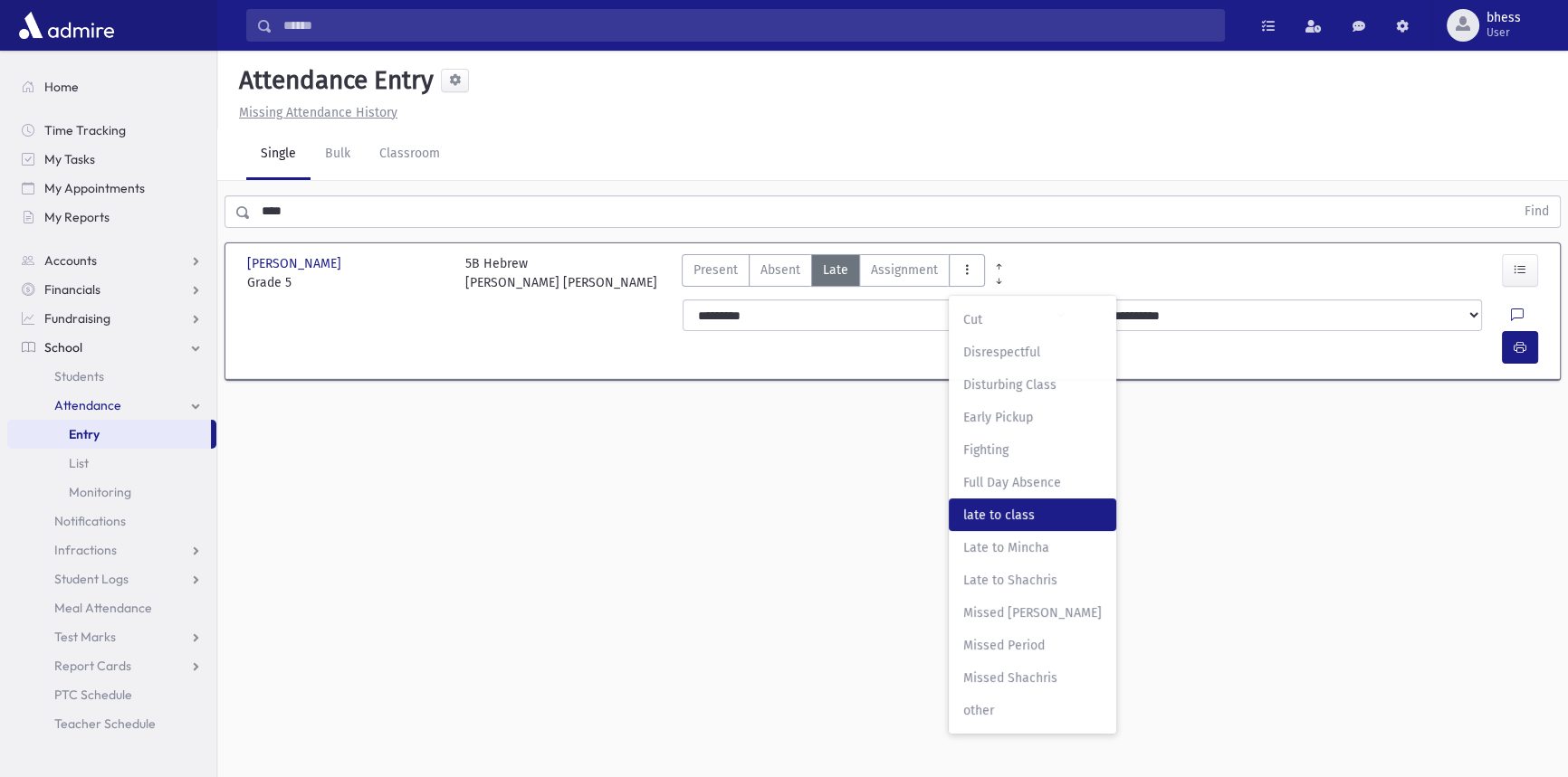
click at [1019, 516] on span "late to class" at bounding box center [1032, 515] width 139 height 19
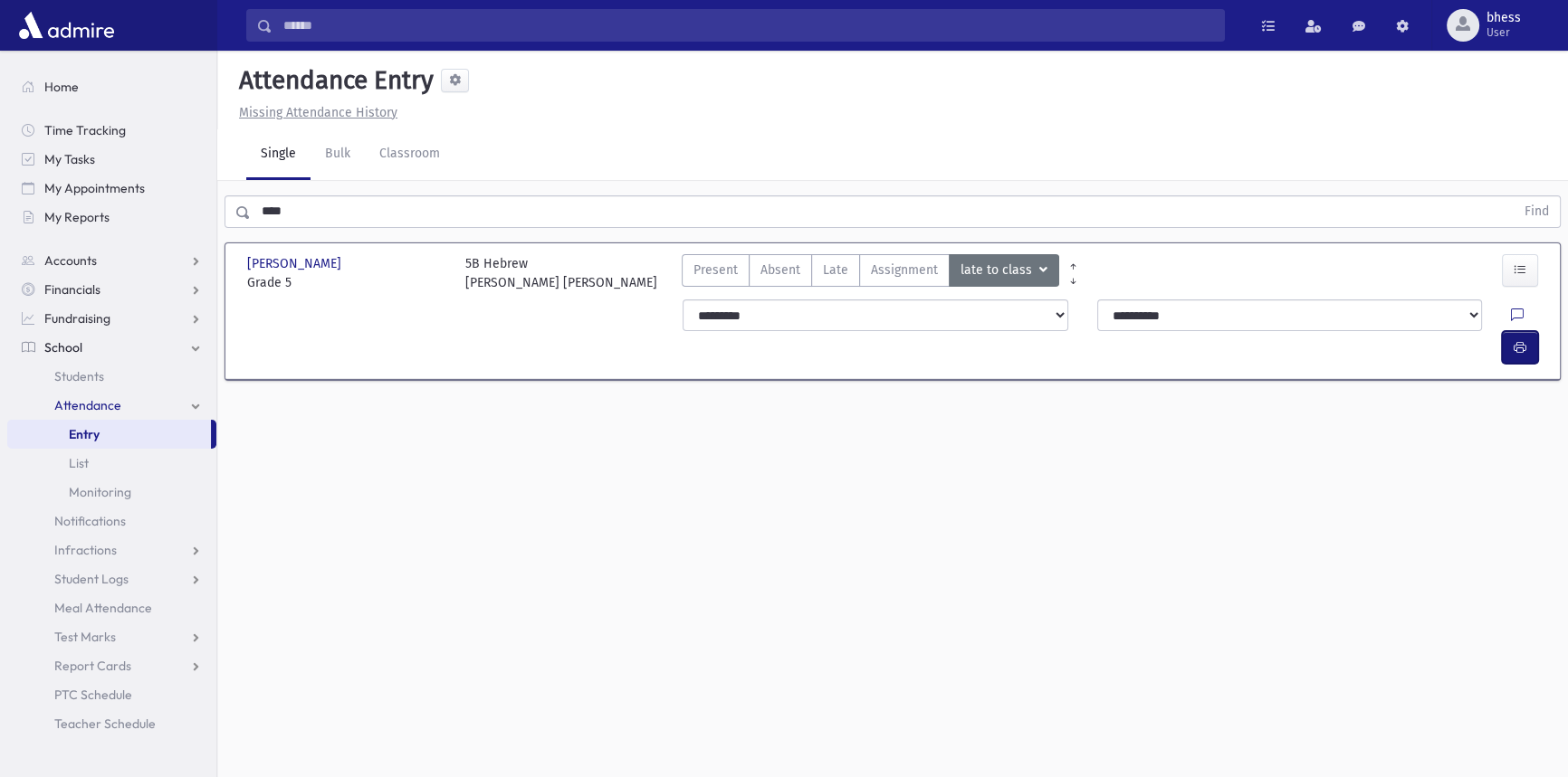
click at [1510, 331] on button "button" at bounding box center [1520, 347] width 36 height 33
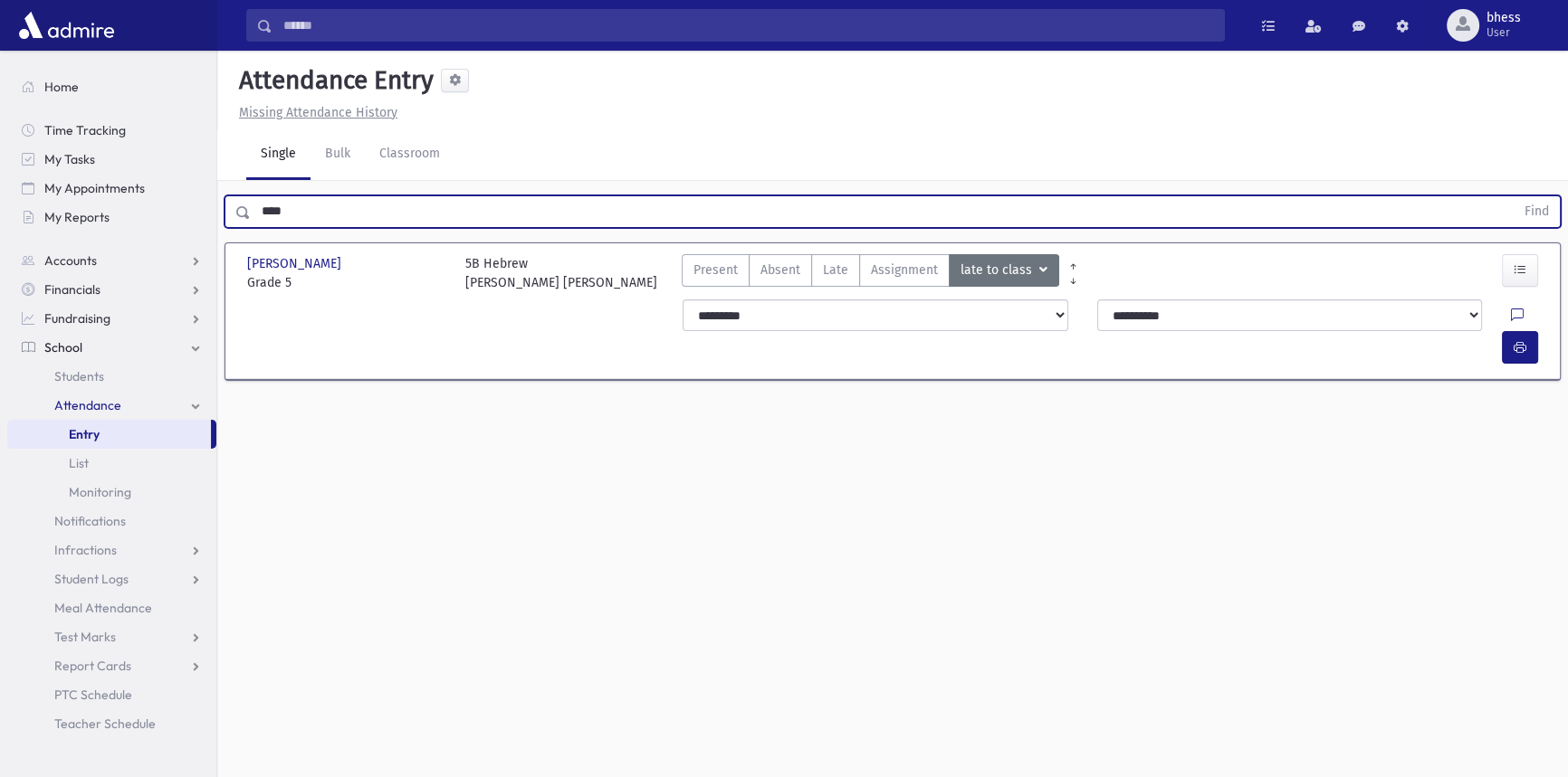
drag, startPoint x: 311, startPoint y: 217, endPoint x: 224, endPoint y: 221, distance: 87.1
click at [224, 221] on div "**** Find" at bounding box center [892, 211] width 1336 height 33
click at [1514, 196] on button "Find" at bounding box center [1537, 211] width 47 height 31
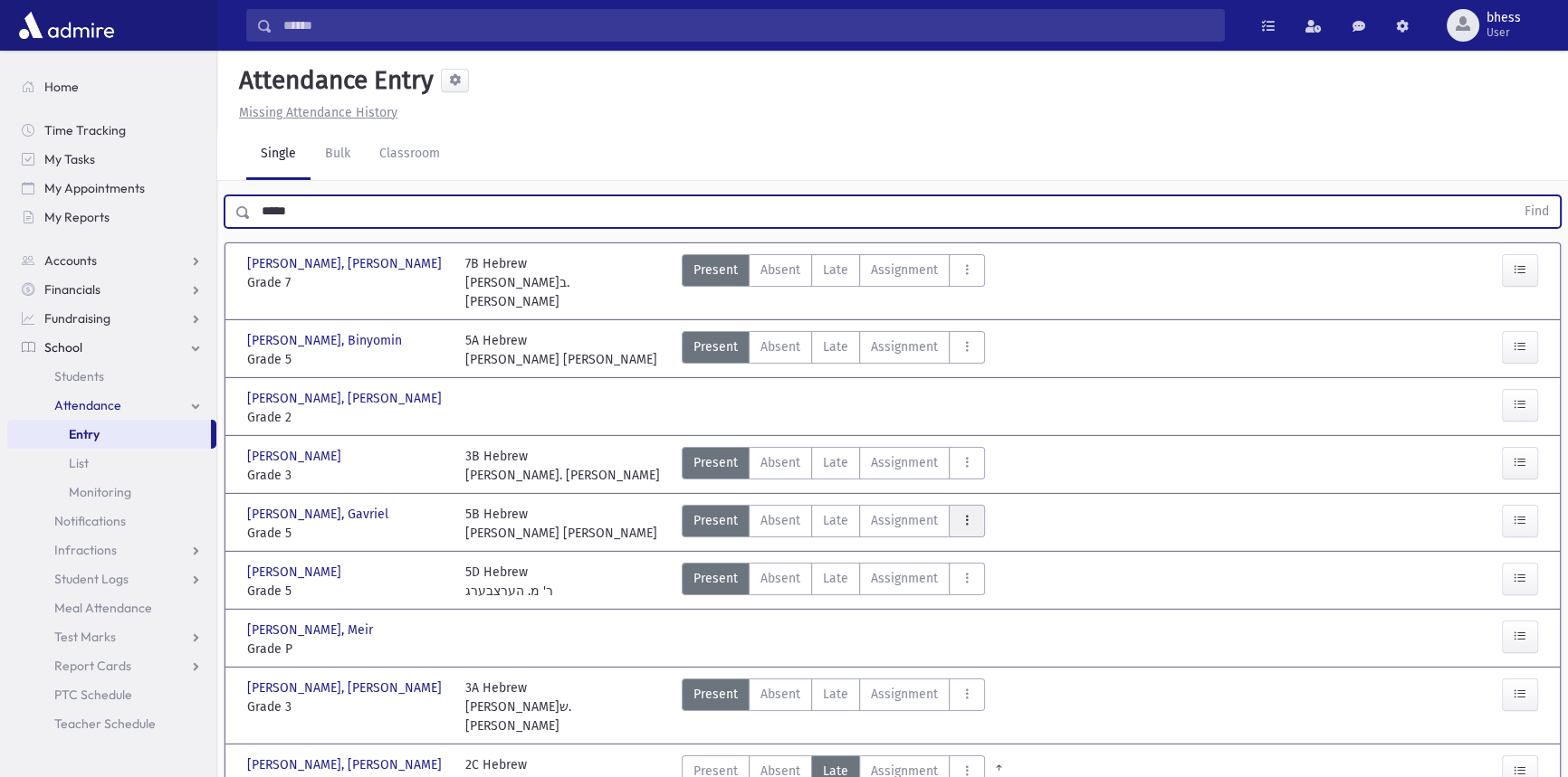
click at [961, 513] on icon "AttTypes" at bounding box center [967, 520] width 13 height 16
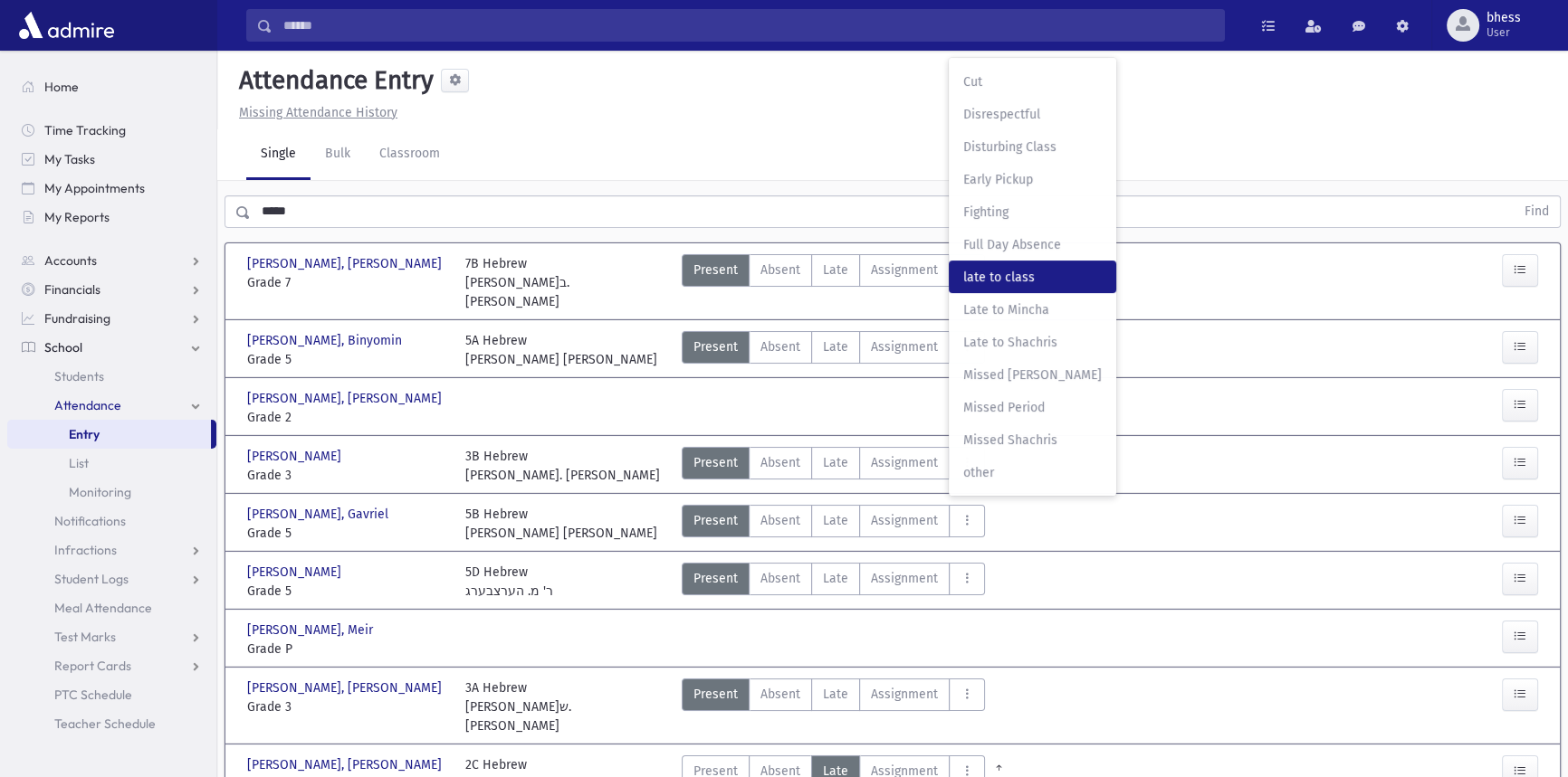
click at [977, 268] on span "late to class" at bounding box center [1032, 277] width 139 height 19
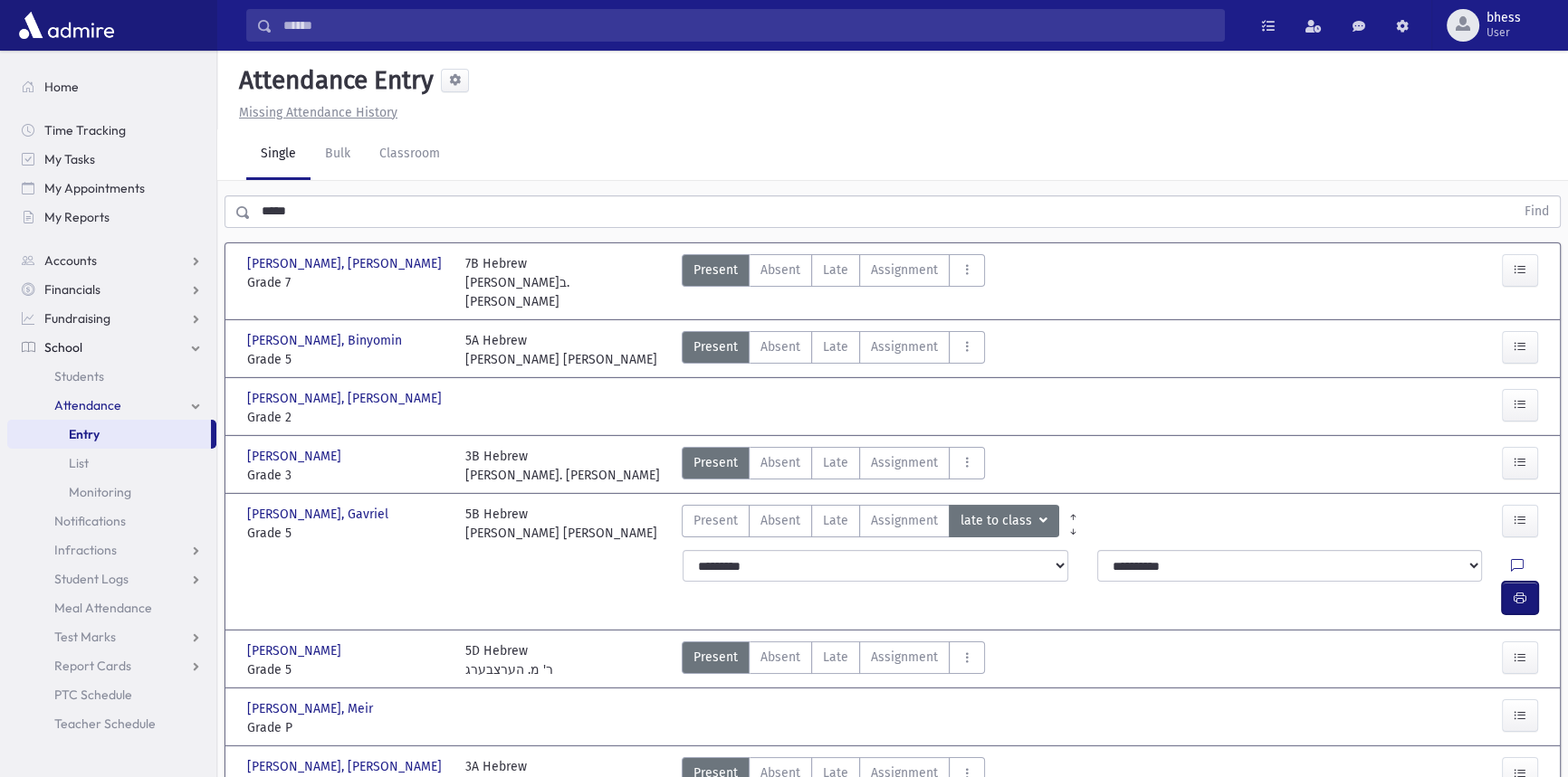
click at [1515, 582] on button "button" at bounding box center [1520, 598] width 36 height 33
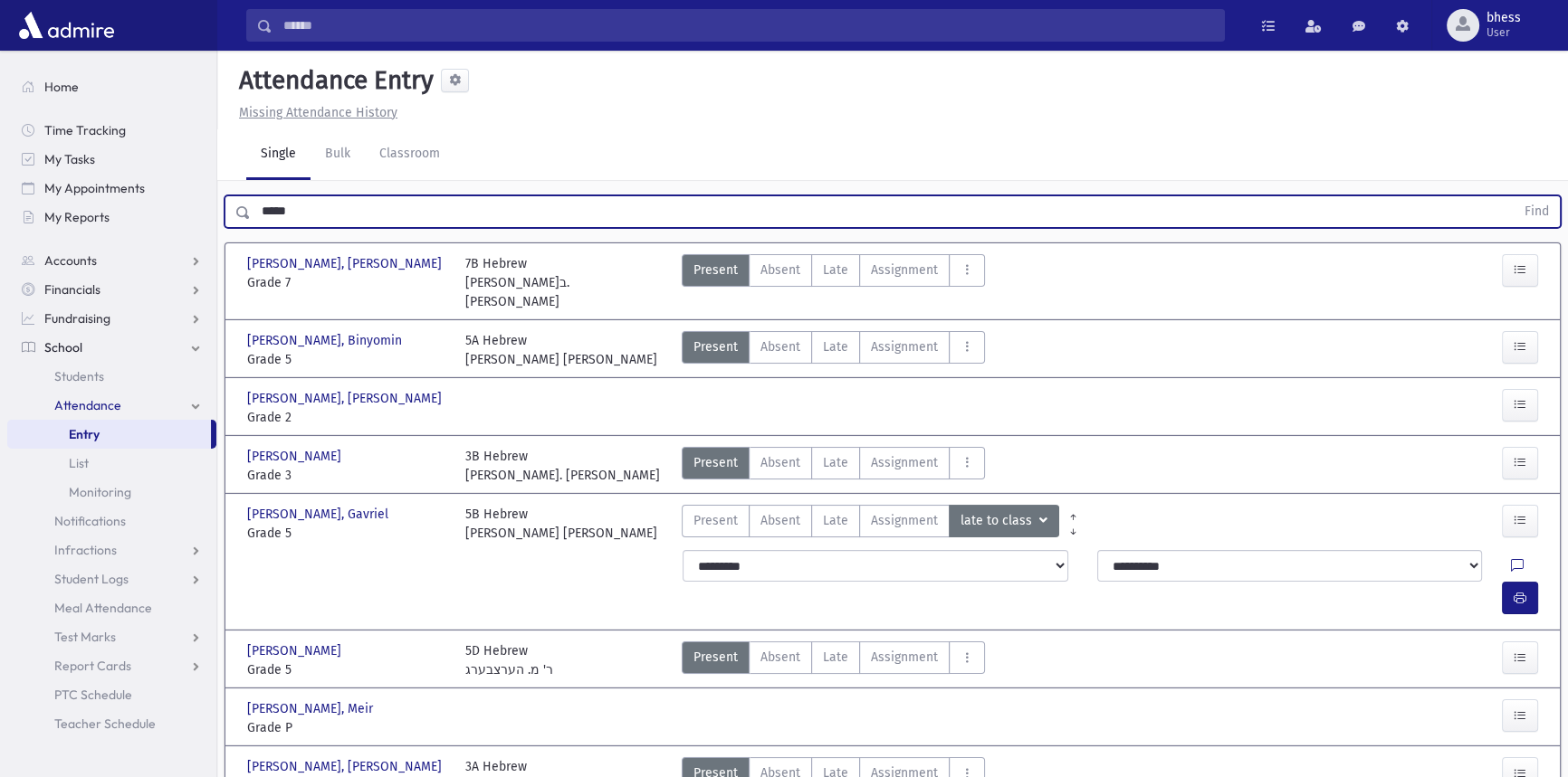
drag, startPoint x: 282, startPoint y: 217, endPoint x: 224, endPoint y: 211, distance: 58.3
click at [224, 211] on div "***** Find" at bounding box center [892, 211] width 1336 height 33
click at [1514, 196] on button "Find" at bounding box center [1537, 211] width 47 height 31
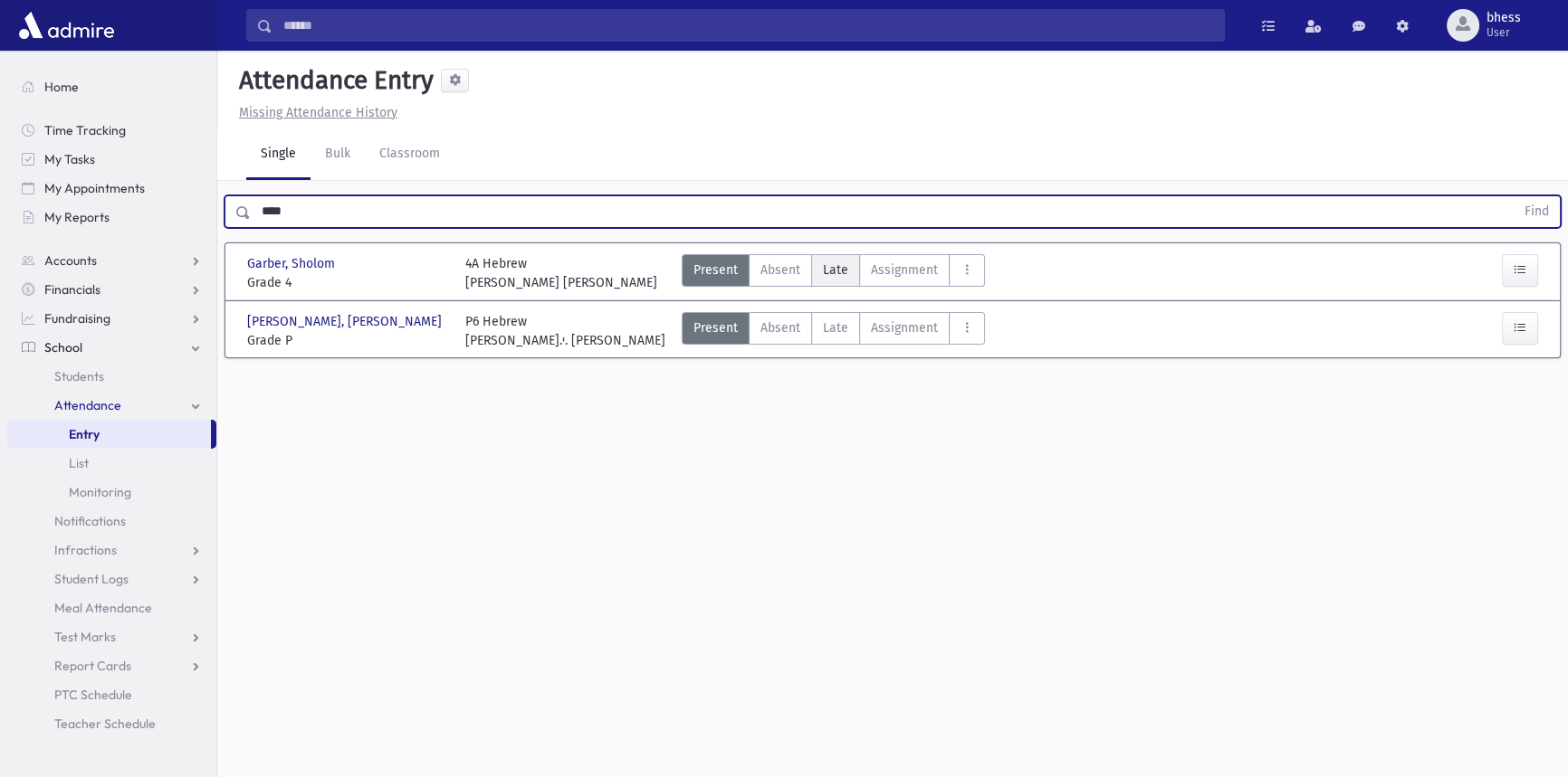
click at [832, 279] on label "Late Late" at bounding box center [835, 270] width 49 height 33
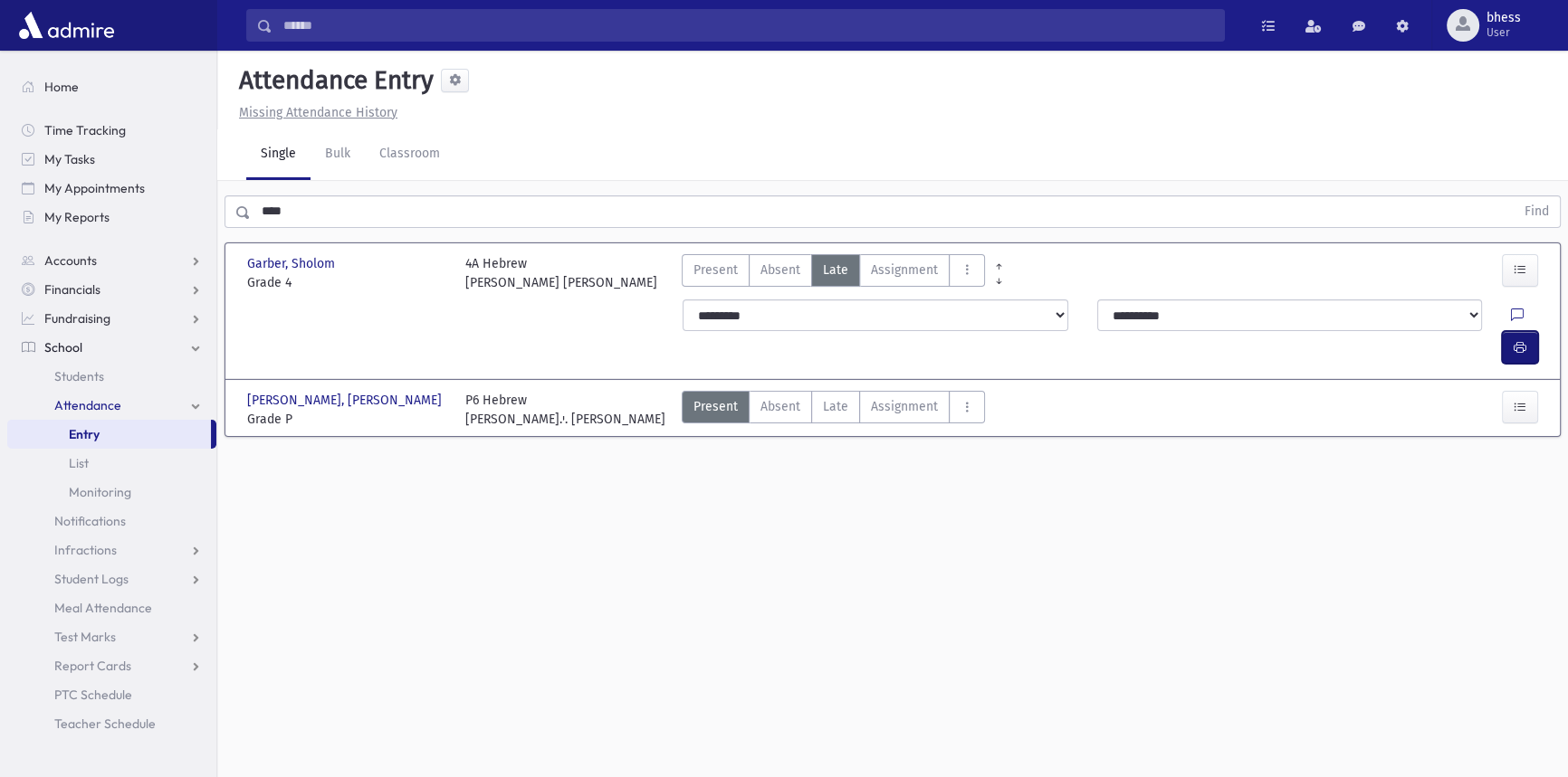
click at [1522, 340] on icon "button" at bounding box center [1521, 348] width 13 height 16
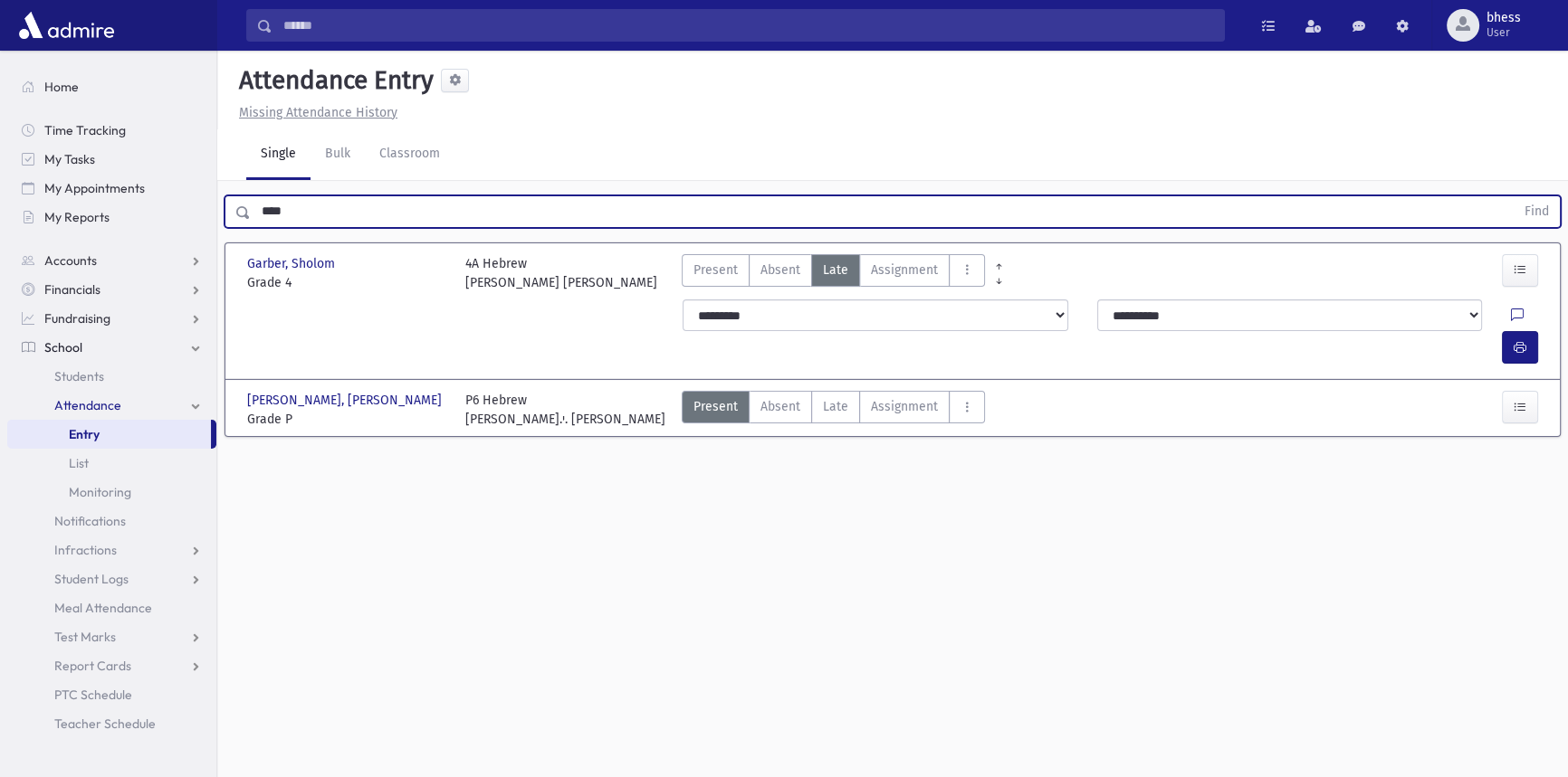
drag, startPoint x: 307, startPoint y: 216, endPoint x: 217, endPoint y: 205, distance: 90.7
click at [217, 205] on div "Search Results All Accounts" at bounding box center [784, 409] width 1568 height 818
click at [1514, 196] on button "Find" at bounding box center [1537, 211] width 47 height 31
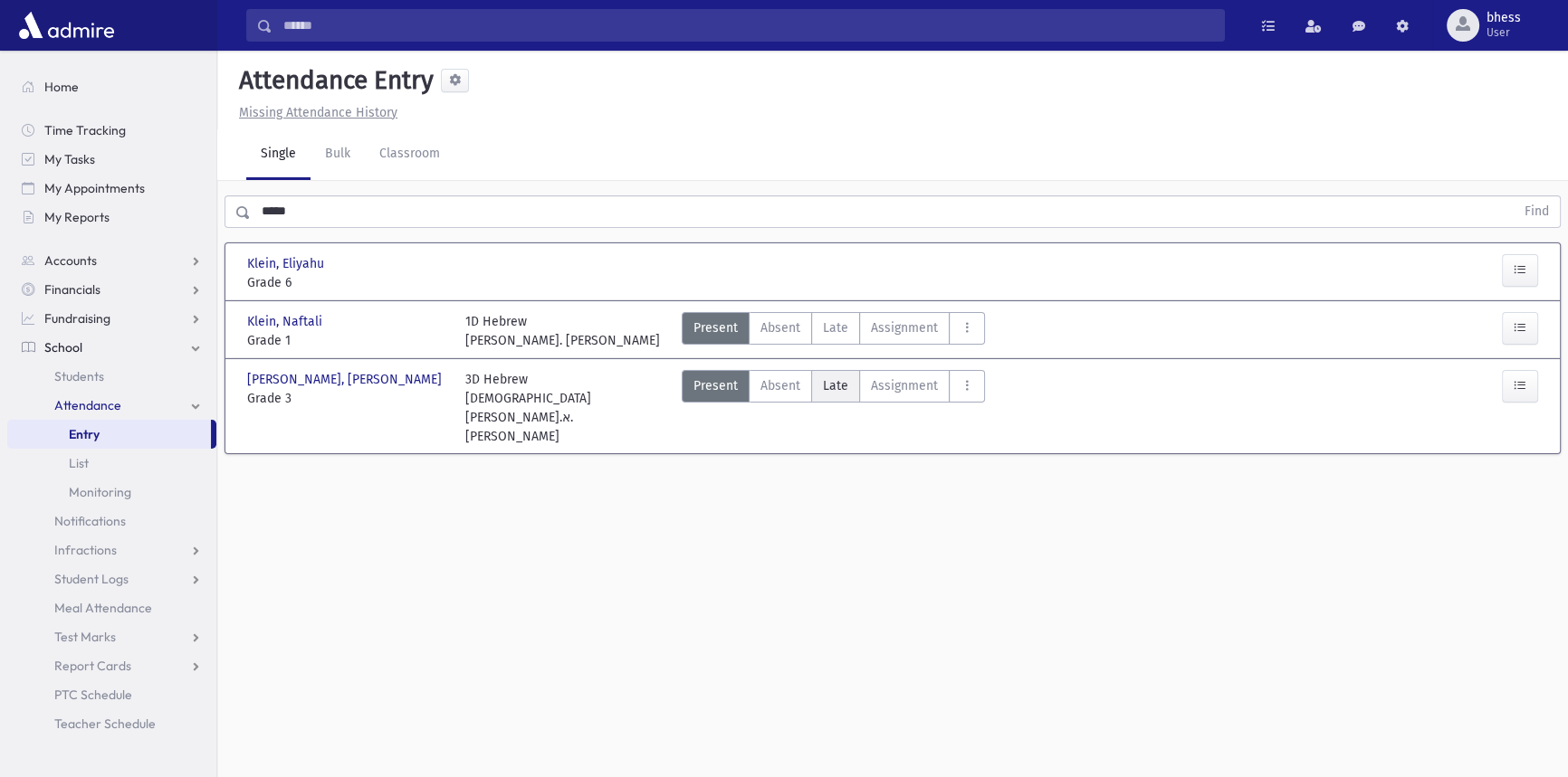
click at [840, 390] on span "Late" at bounding box center [835, 386] width 25 height 19
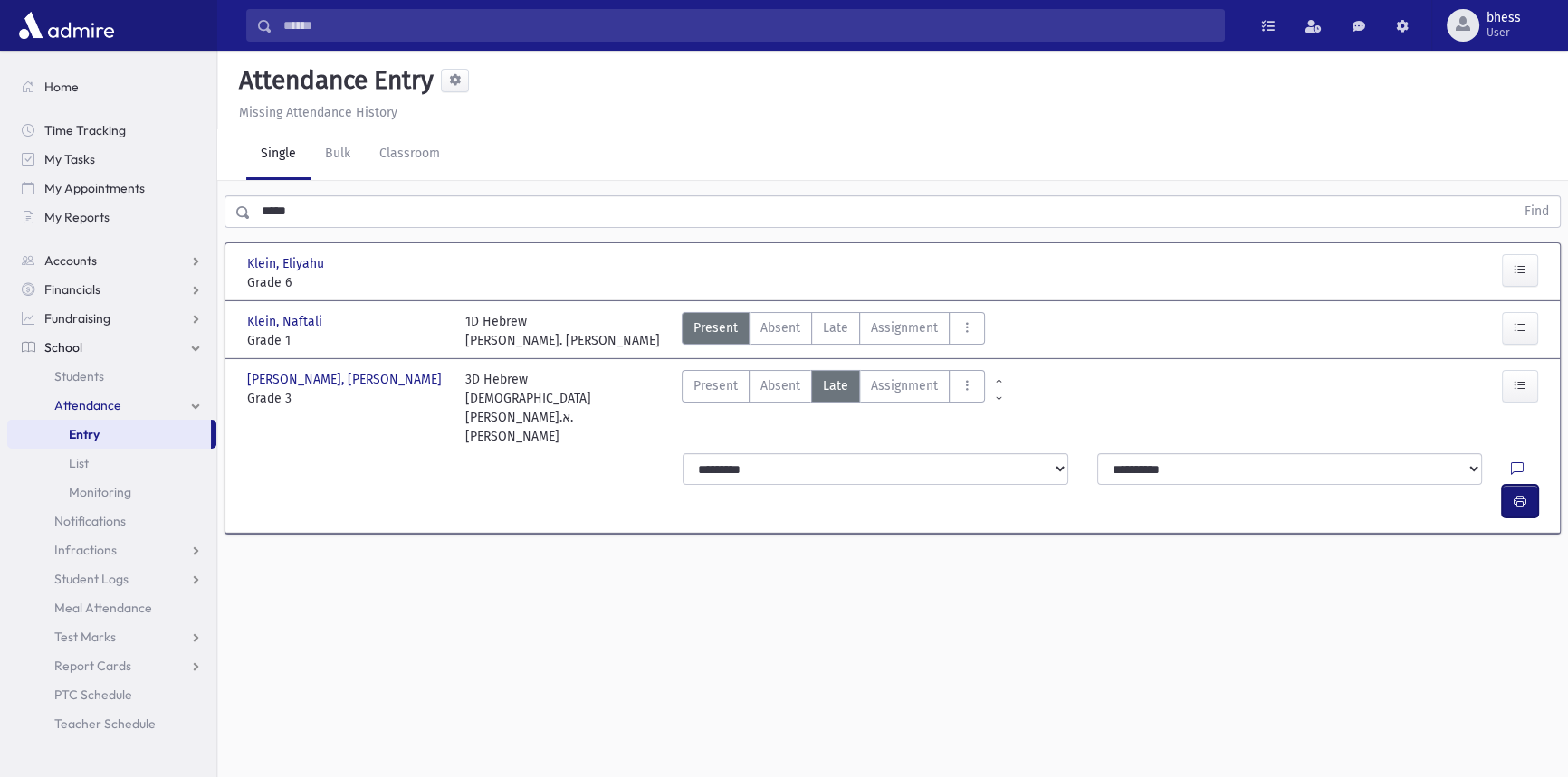
click at [1530, 485] on button "button" at bounding box center [1520, 501] width 36 height 33
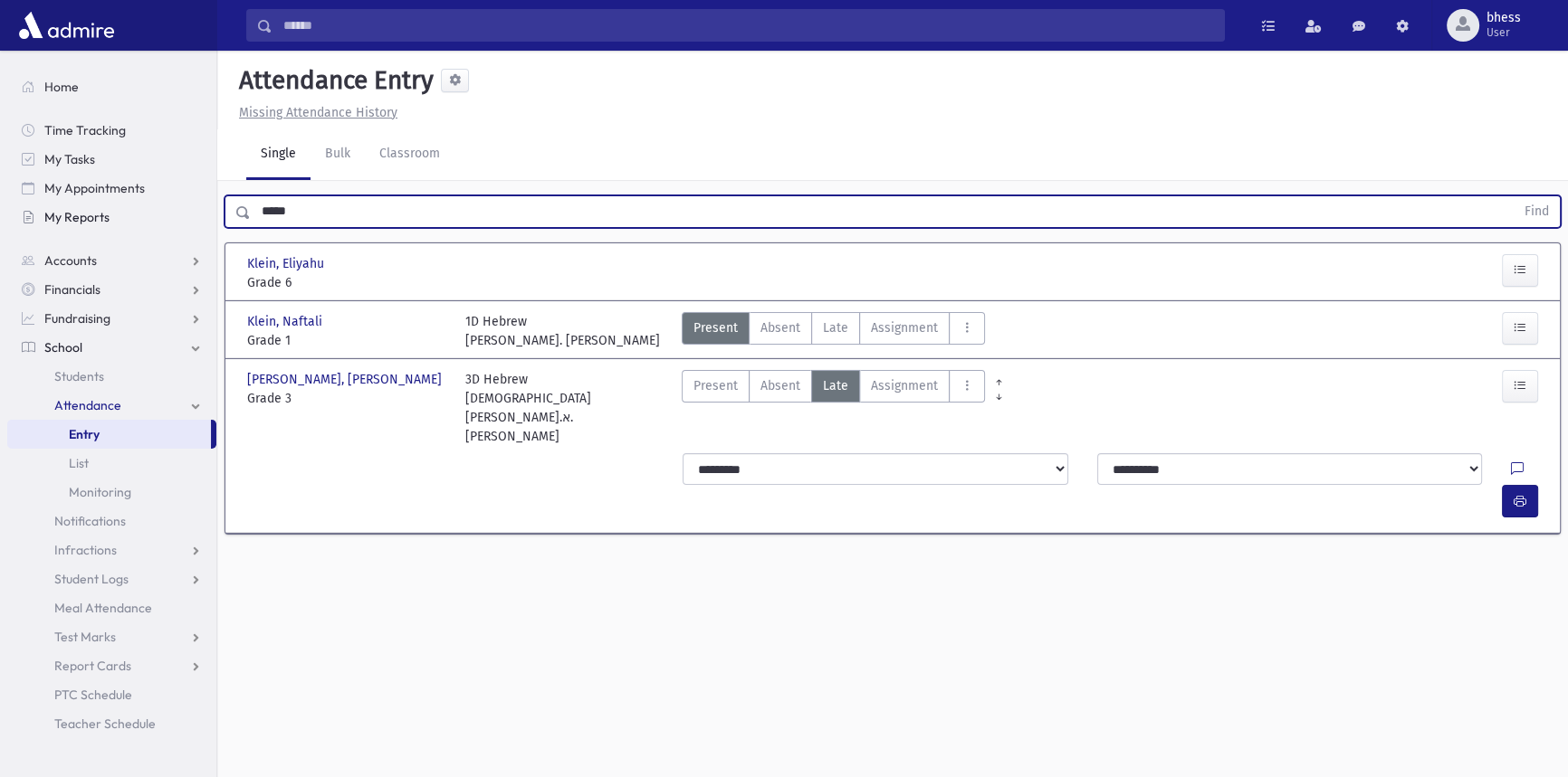
drag, startPoint x: 259, startPoint y: 217, endPoint x: 186, endPoint y: 197, distance: 75.7
click at [189, 203] on div "Search Results All Accounts" at bounding box center [784, 409] width 1568 height 818
type input "******"
click at [1514, 196] on button "Find" at bounding box center [1537, 211] width 47 height 31
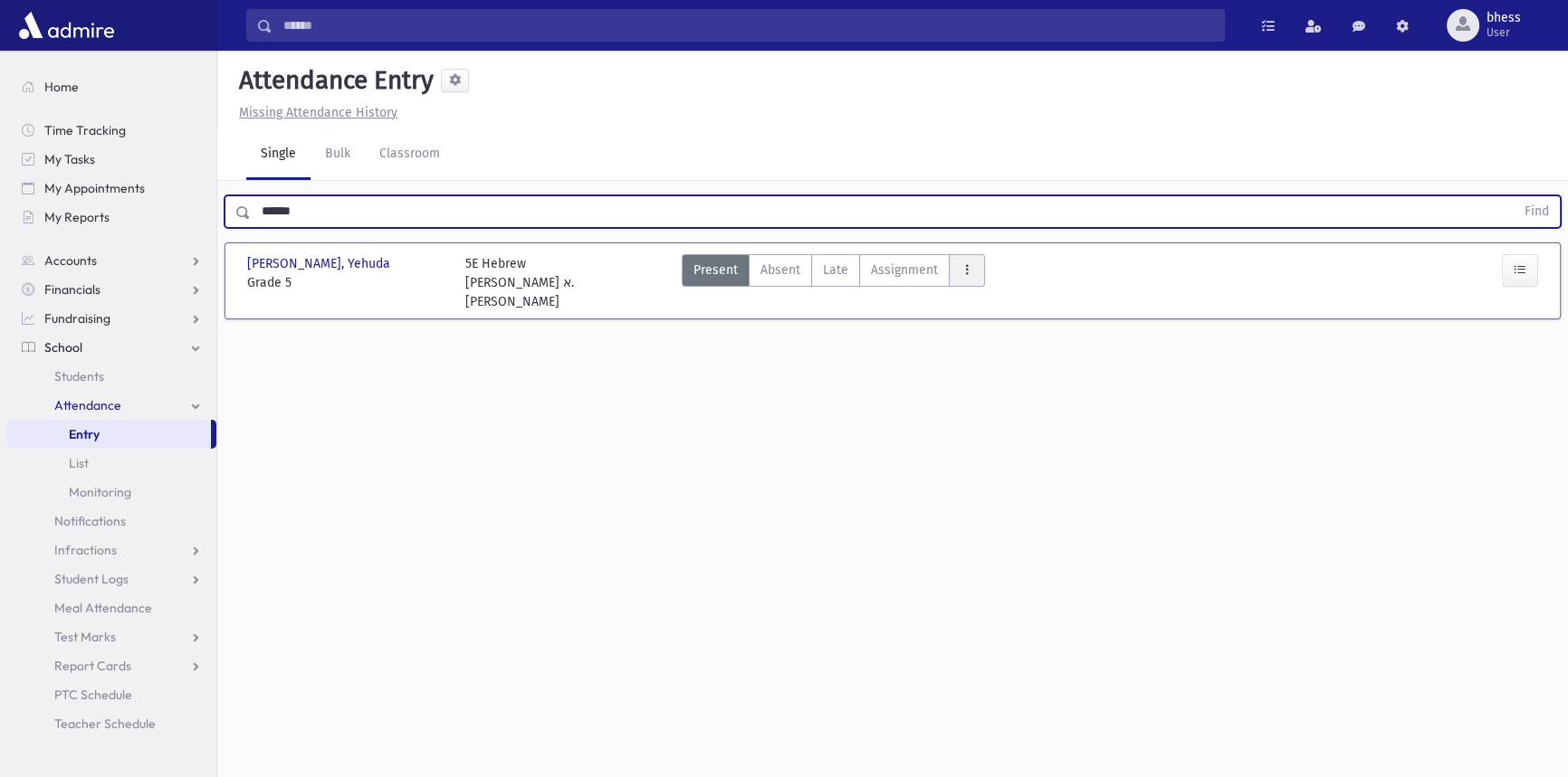
click at [961, 262] on icon "AttTypes" at bounding box center [967, 270] width 13 height 16
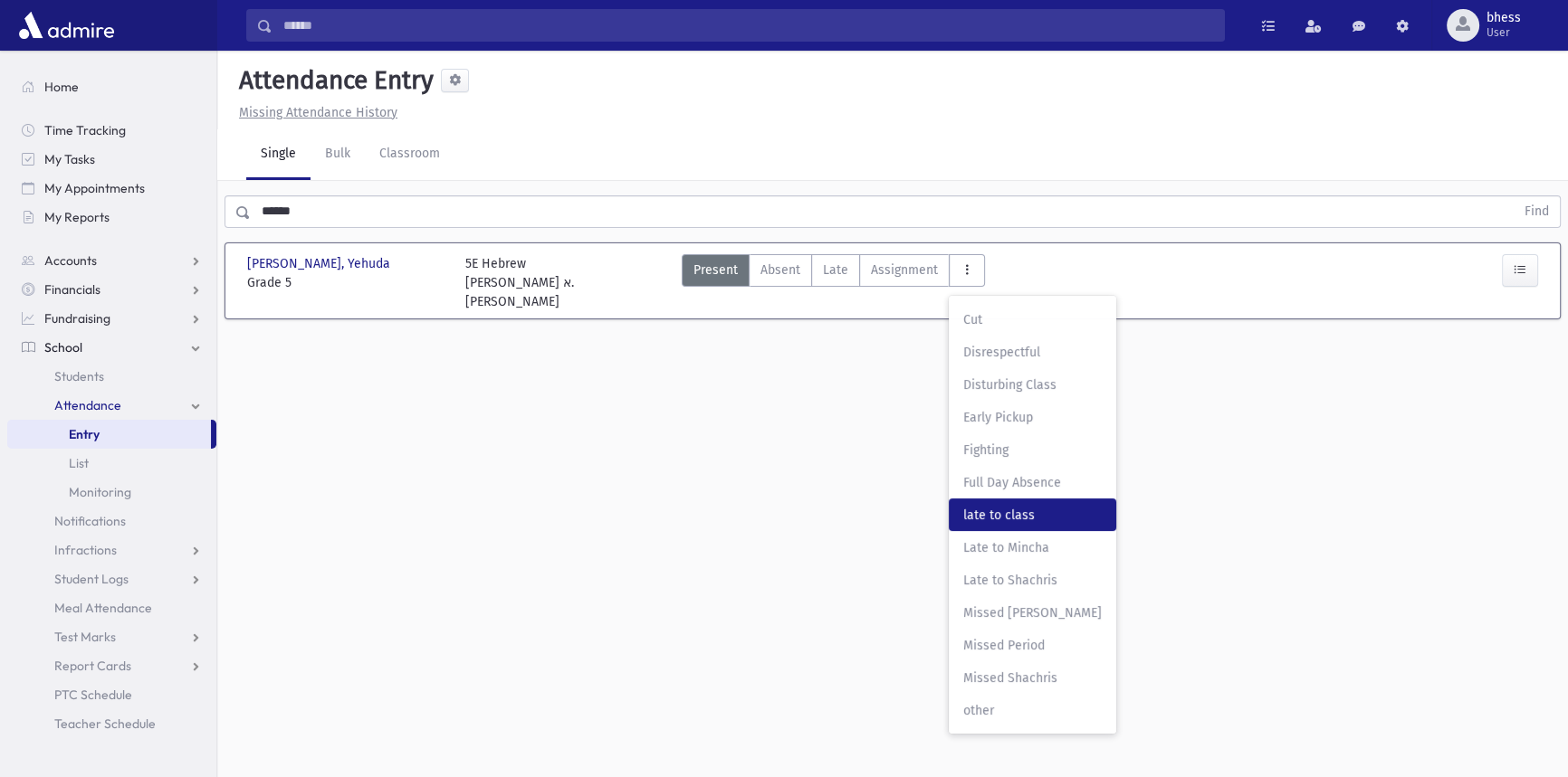
click at [1024, 504] on class"] "late to class late to class" at bounding box center [1032, 514] width 167 height 33
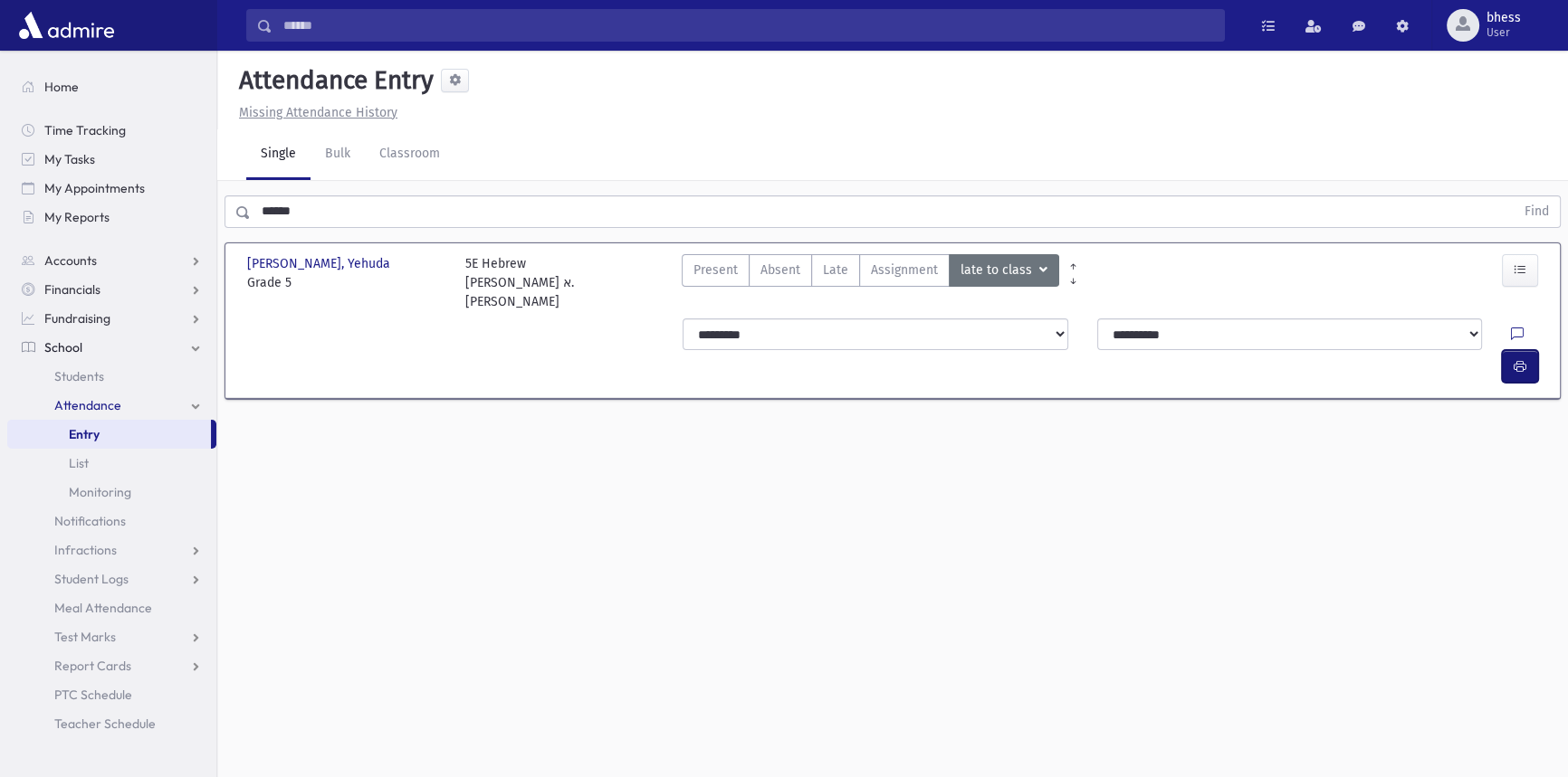
click at [1528, 350] on button "button" at bounding box center [1520, 366] width 36 height 33
